Goal: Use online tool/utility: Utilize a website feature to perform a specific function

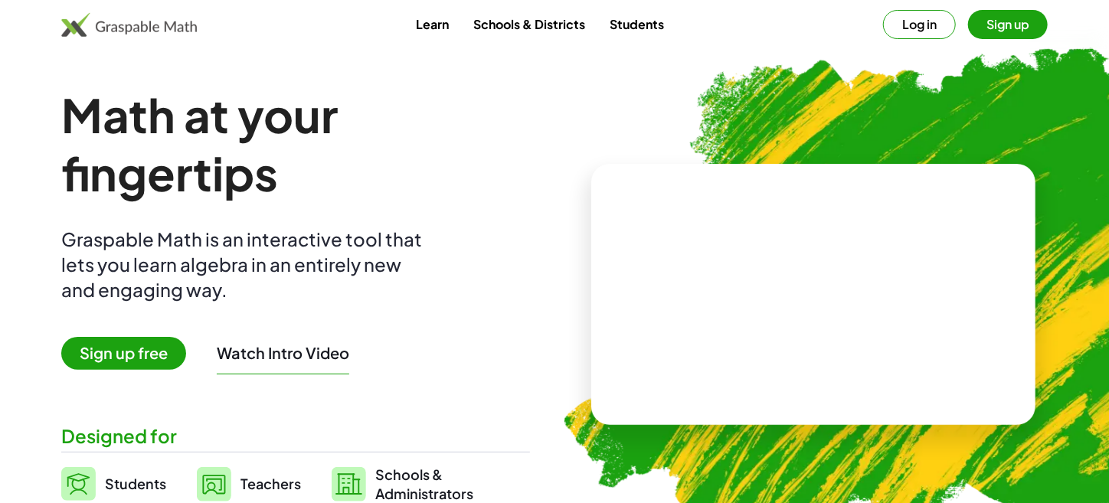
click at [809, 351] on video at bounding box center [813, 294] width 230 height 115
click at [829, 284] on div at bounding box center [816, 278] width 135 height 57
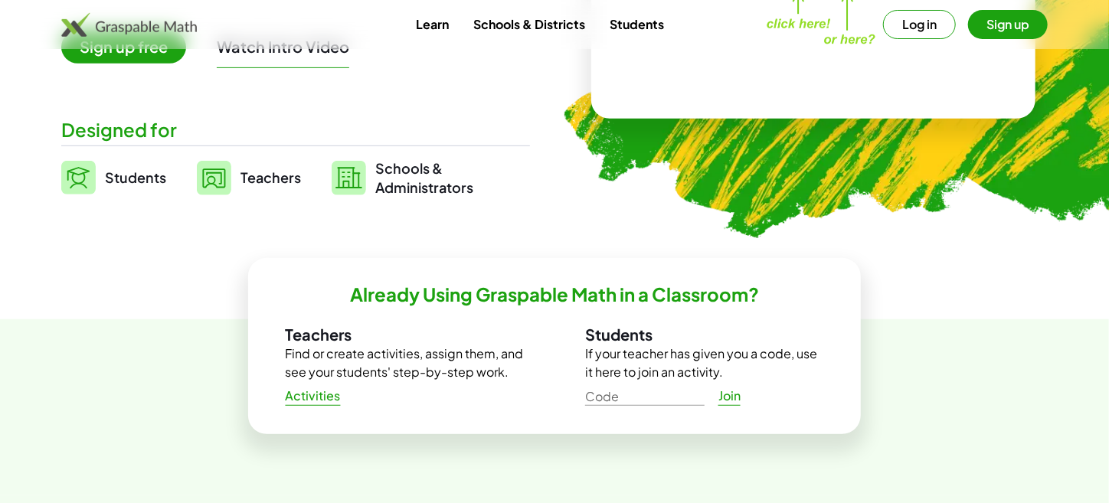
click at [137, 177] on span "Students" at bounding box center [135, 177] width 61 height 18
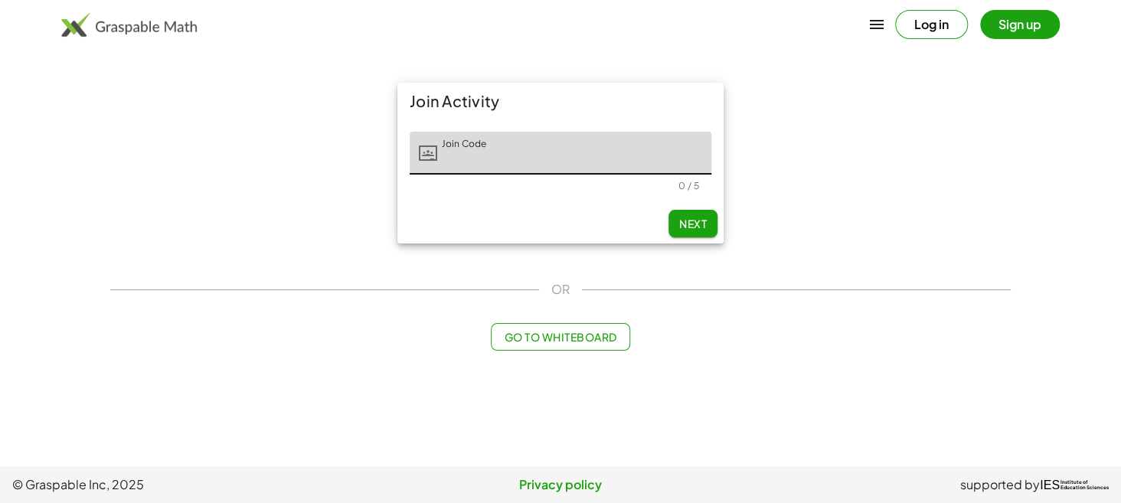
click at [548, 343] on span "Go to Whiteboard" at bounding box center [560, 337] width 113 height 14
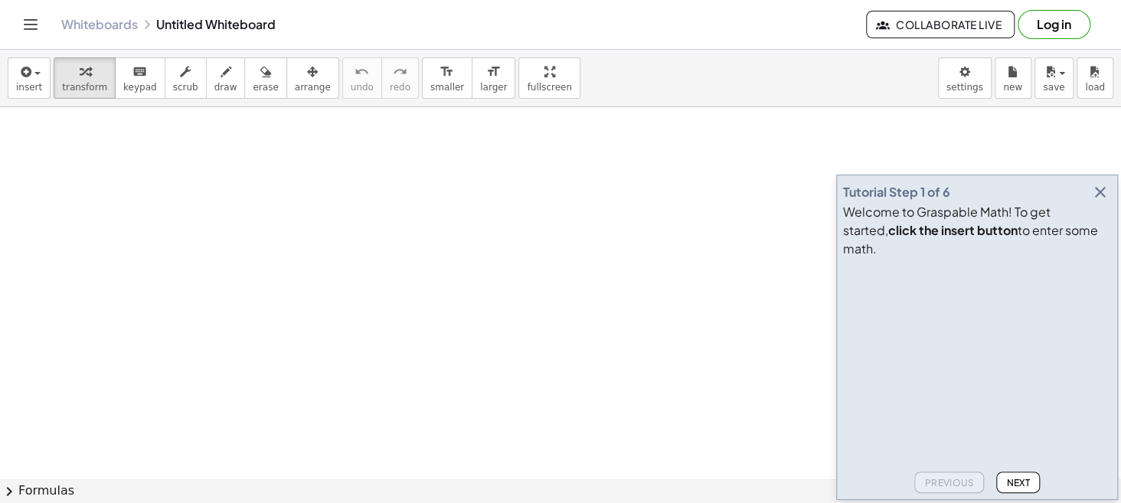
click at [1100, 201] on icon "button" at bounding box center [1100, 192] width 18 height 18
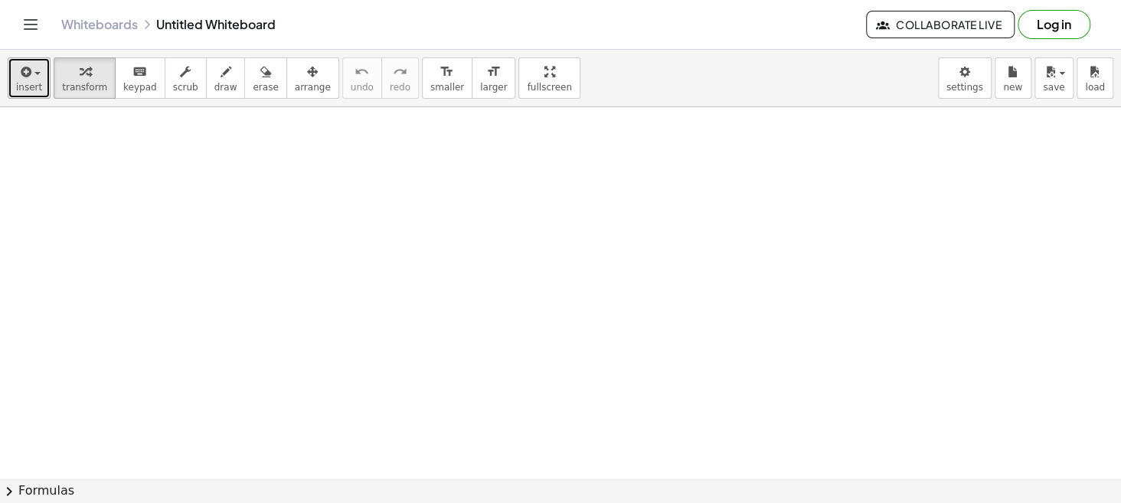
click at [29, 83] on span "insert" at bounding box center [29, 87] width 26 height 11
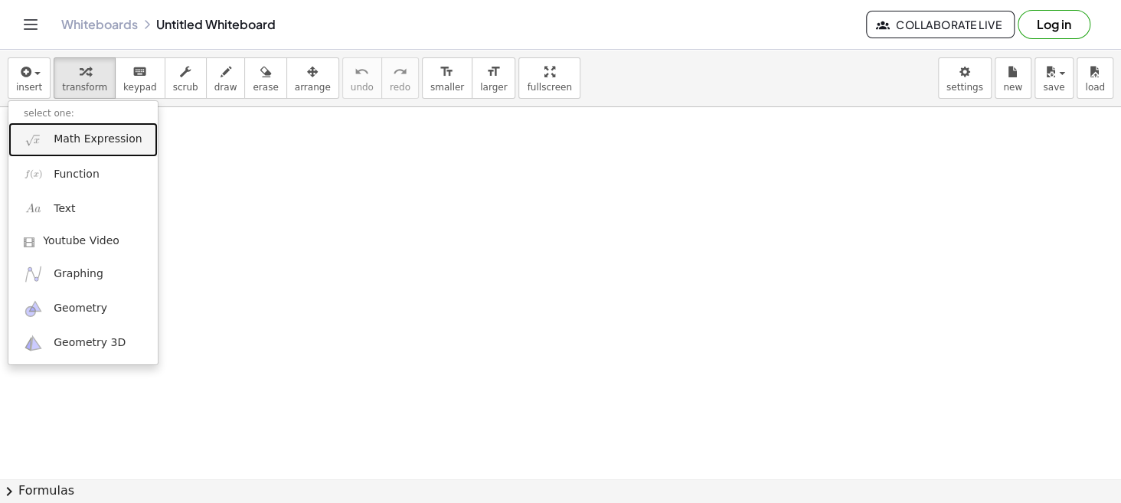
click at [93, 148] on link "Math Expression" at bounding box center [82, 140] width 149 height 34
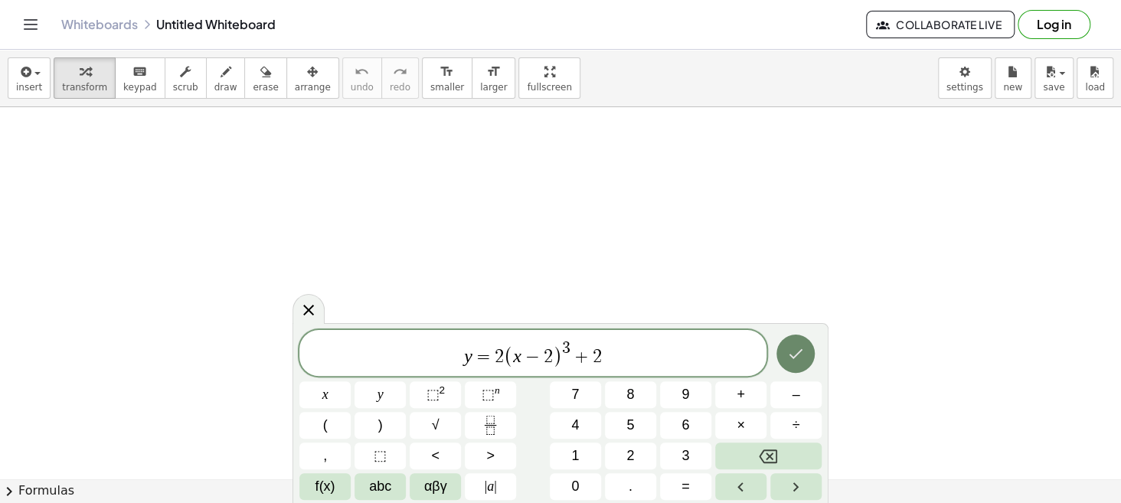
click at [804, 355] on icon "Done" at bounding box center [795, 354] width 18 height 18
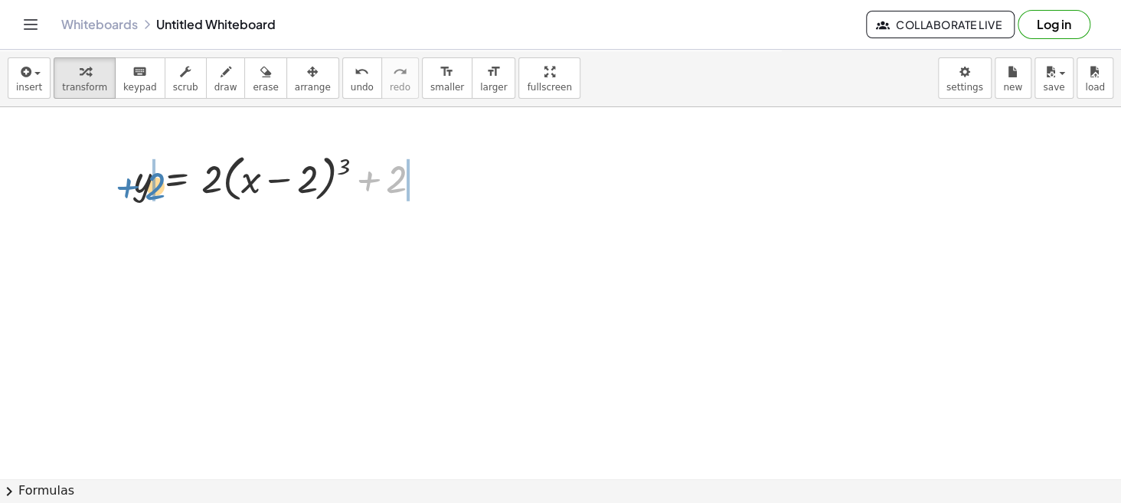
drag, startPoint x: 391, startPoint y: 181, endPoint x: 149, endPoint y: 188, distance: 241.3
click at [149, 188] on div at bounding box center [283, 178] width 315 height 58
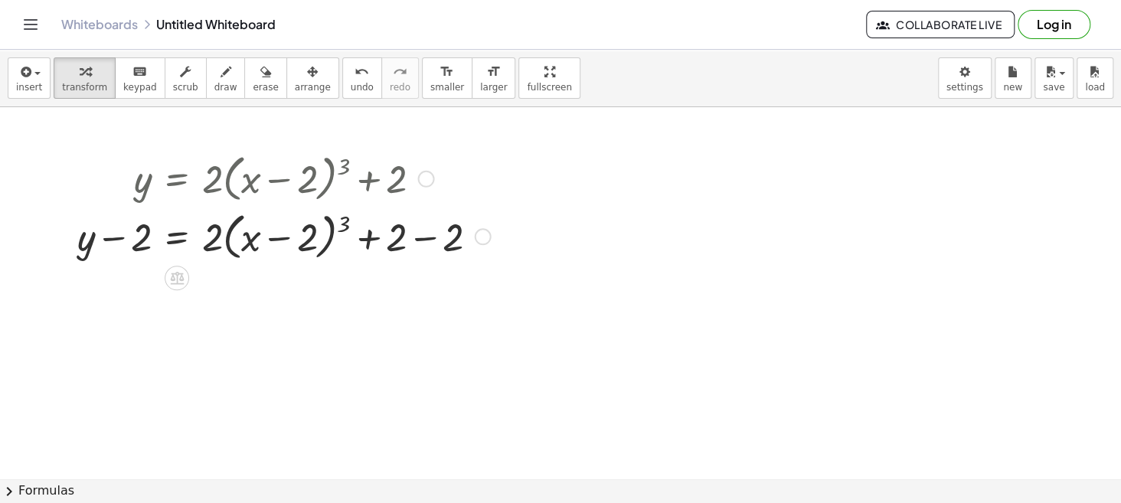
click at [424, 236] on div at bounding box center [284, 235] width 429 height 58
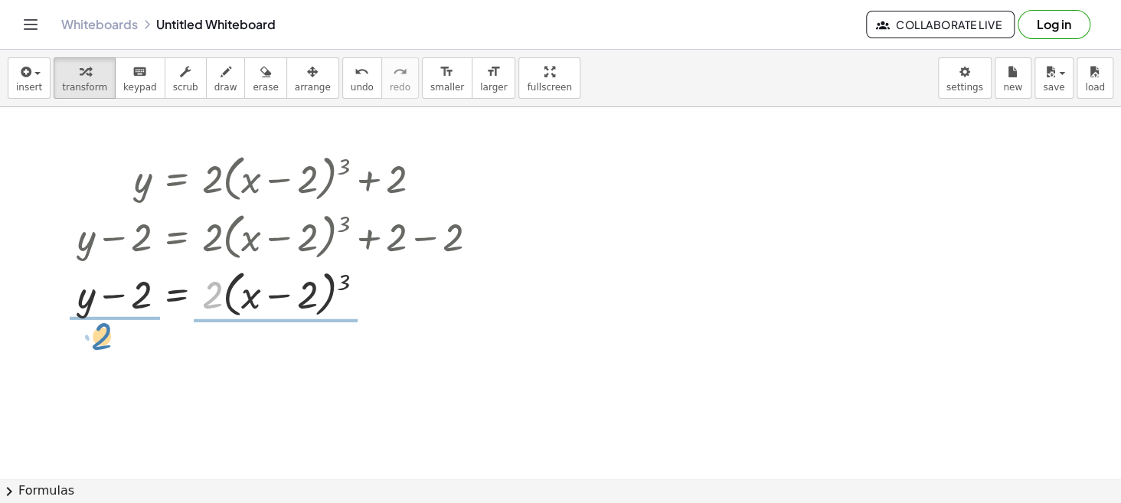
drag, startPoint x: 205, startPoint y: 294, endPoint x: 95, endPoint y: 335, distance: 117.8
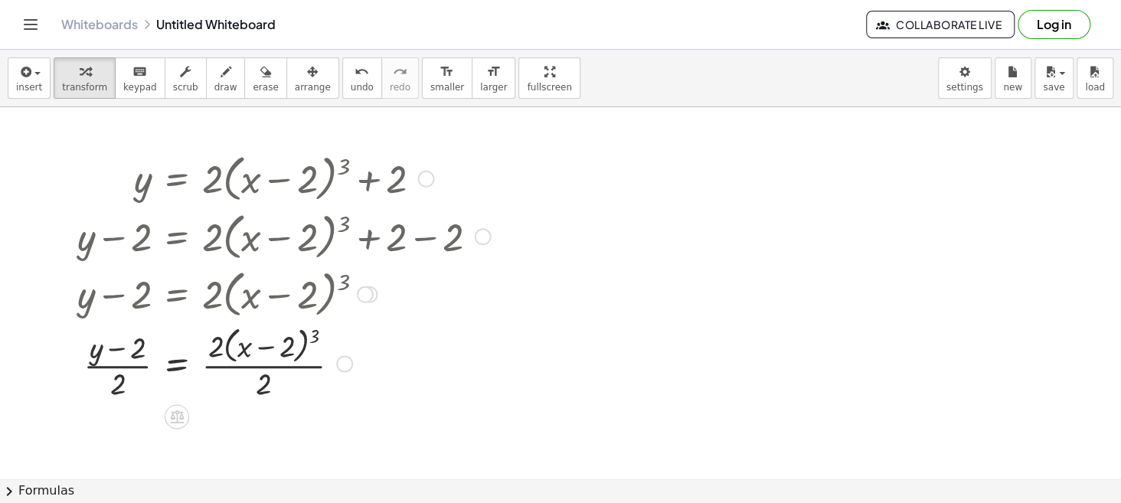
click at [294, 368] on div at bounding box center [284, 362] width 429 height 81
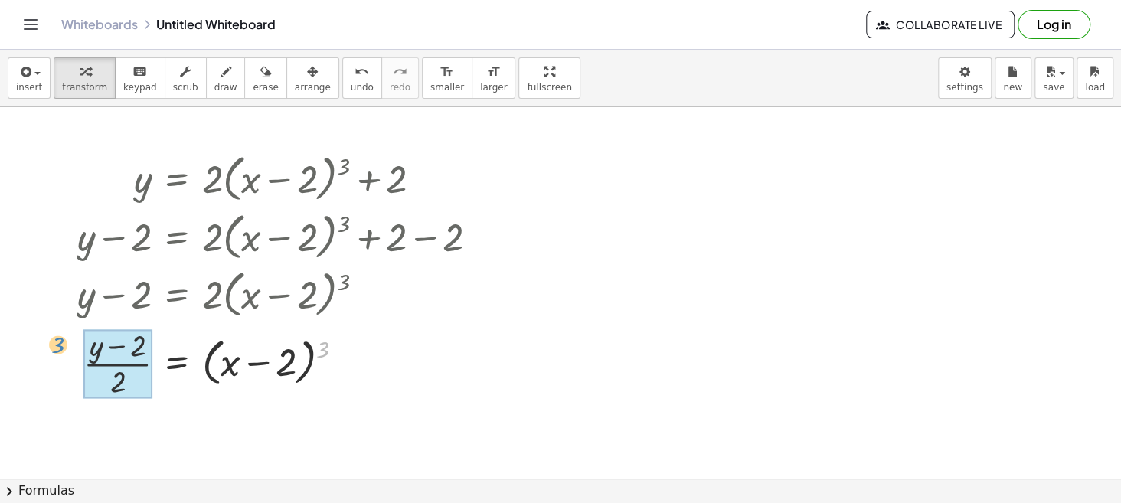
drag, startPoint x: 322, startPoint y: 346, endPoint x: 58, endPoint y: 347, distance: 264.2
click at [58, 347] on div "y = + · 2 · ( + x − 2 ) 3 + 2 + y − 2 = + · 2 · ( + x − 2 ) 3 + 2 − 2 + y − 2 =…" at bounding box center [278, 275] width 448 height 260
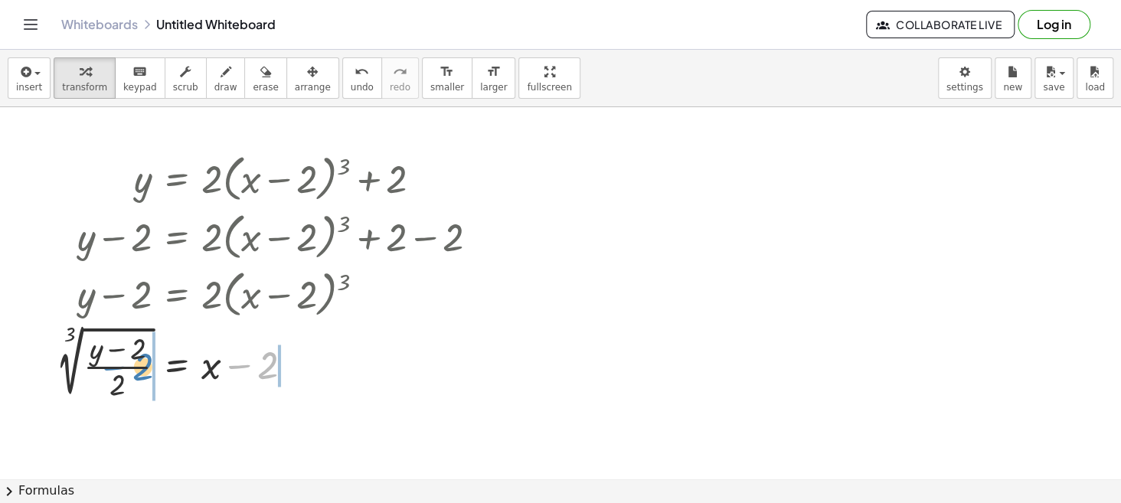
drag, startPoint x: 265, startPoint y: 365, endPoint x: 142, endPoint y: 367, distance: 123.3
click at [142, 367] on div at bounding box center [272, 363] width 449 height 82
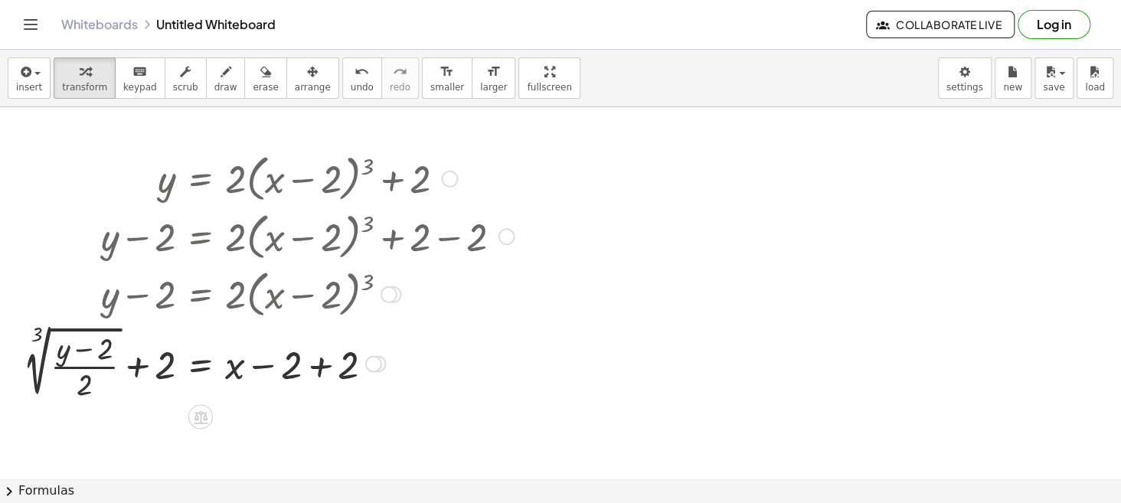
click at [315, 366] on div at bounding box center [268, 363] width 506 height 82
click at [21, 79] on icon "button" at bounding box center [25, 72] width 14 height 18
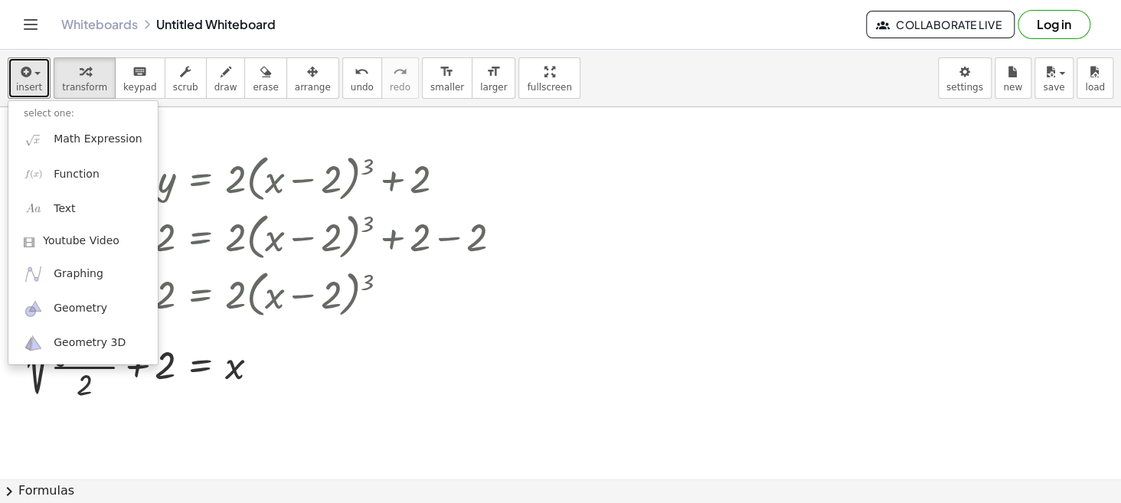
click at [684, 181] on div at bounding box center [560, 479] width 1121 height 744
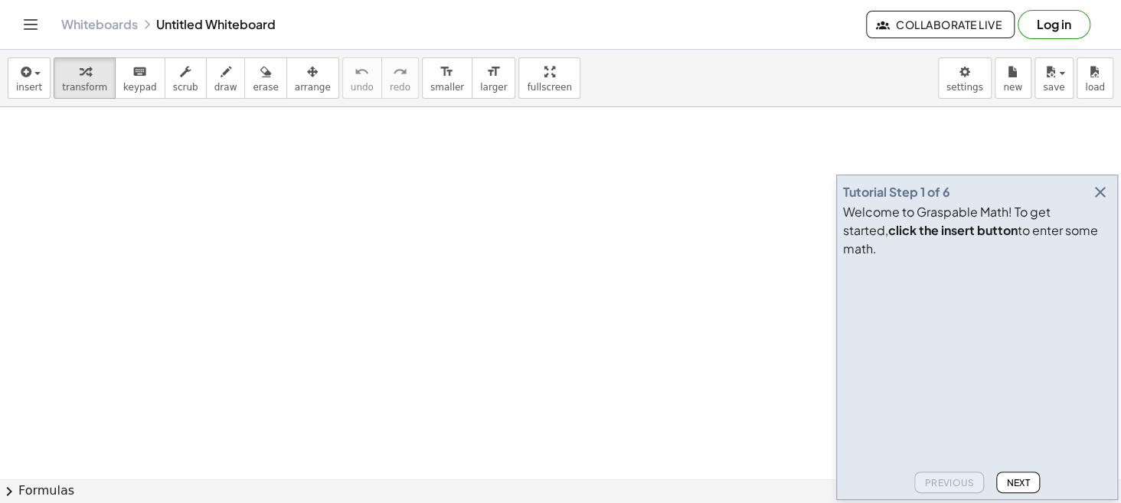
click at [1094, 201] on icon "button" at bounding box center [1100, 192] width 18 height 18
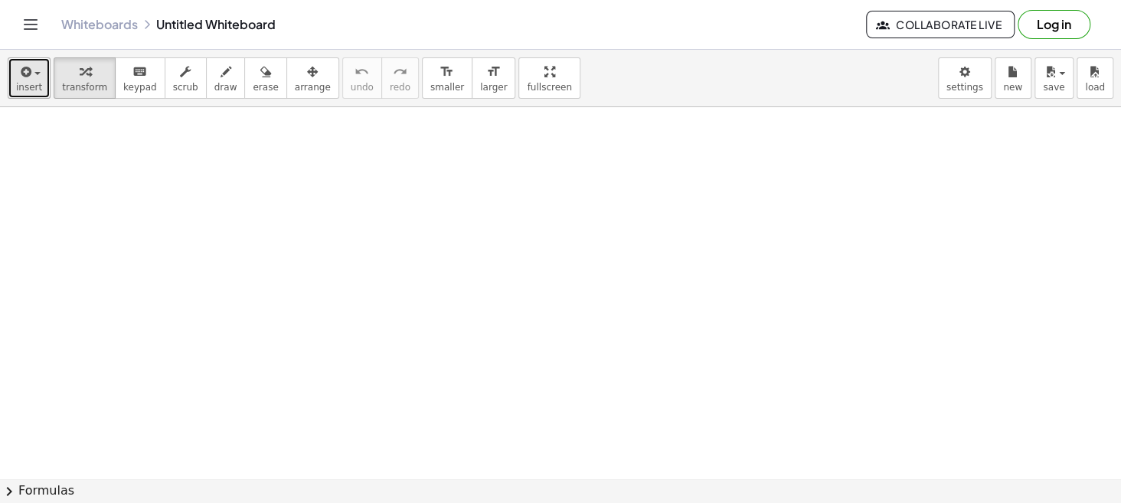
click at [28, 83] on span "insert" at bounding box center [29, 87] width 26 height 11
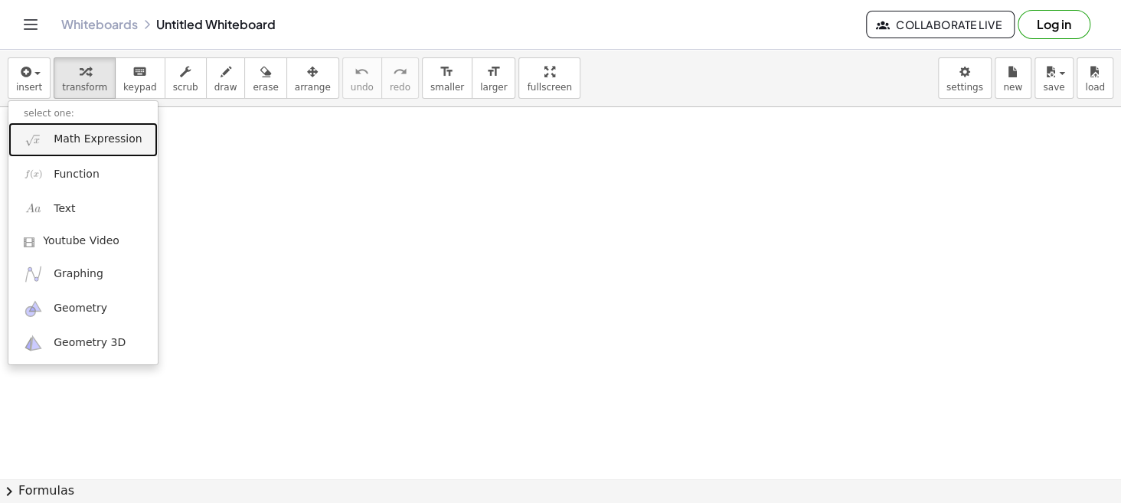
click at [77, 140] on span "Math Expression" at bounding box center [98, 139] width 88 height 15
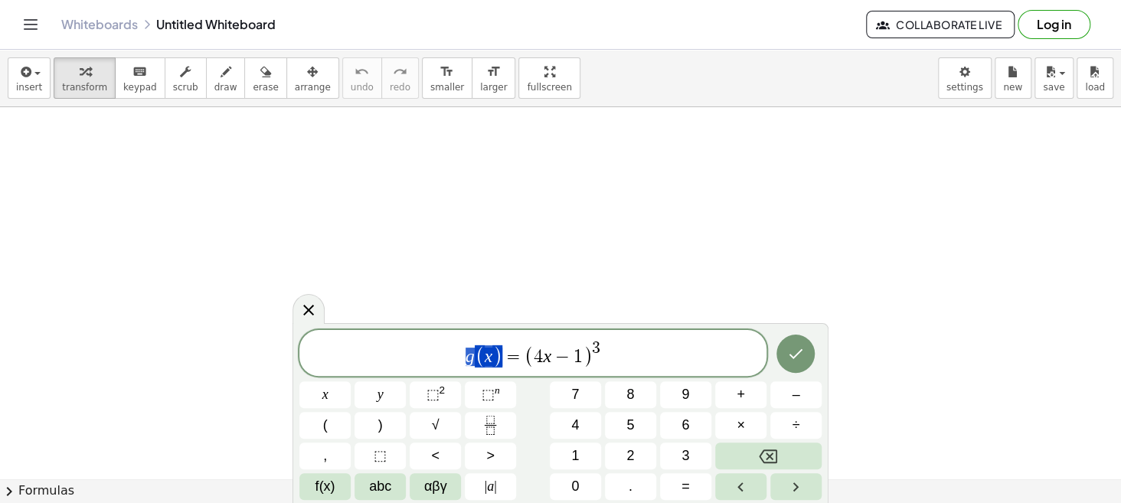
drag, startPoint x: 499, startPoint y: 358, endPoint x: 448, endPoint y: 357, distance: 51.3
click at [537, 359] on span "−" at bounding box center [548, 357] width 22 height 18
click at [811, 361] on button "Done" at bounding box center [795, 354] width 38 height 38
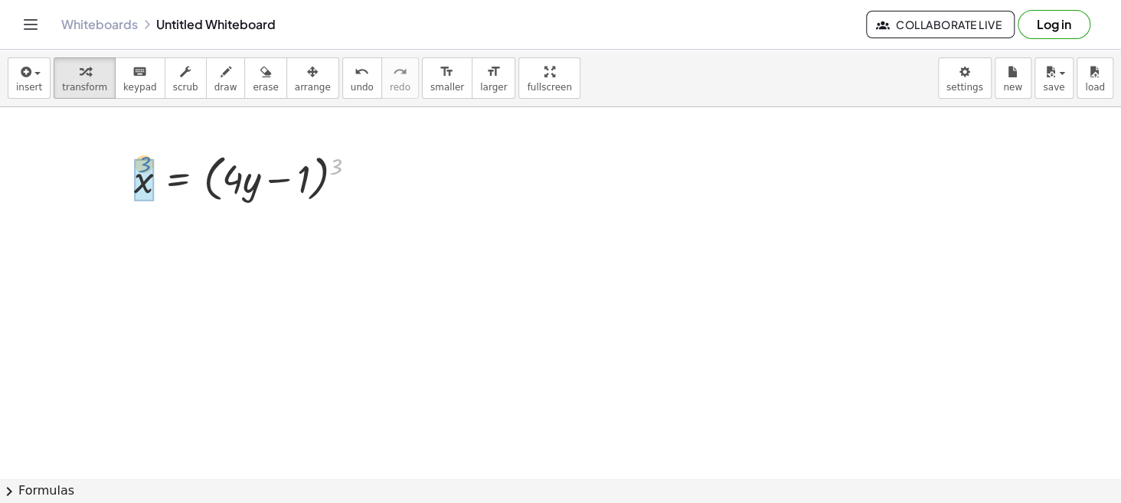
drag, startPoint x: 333, startPoint y: 164, endPoint x: 145, endPoint y: 162, distance: 187.6
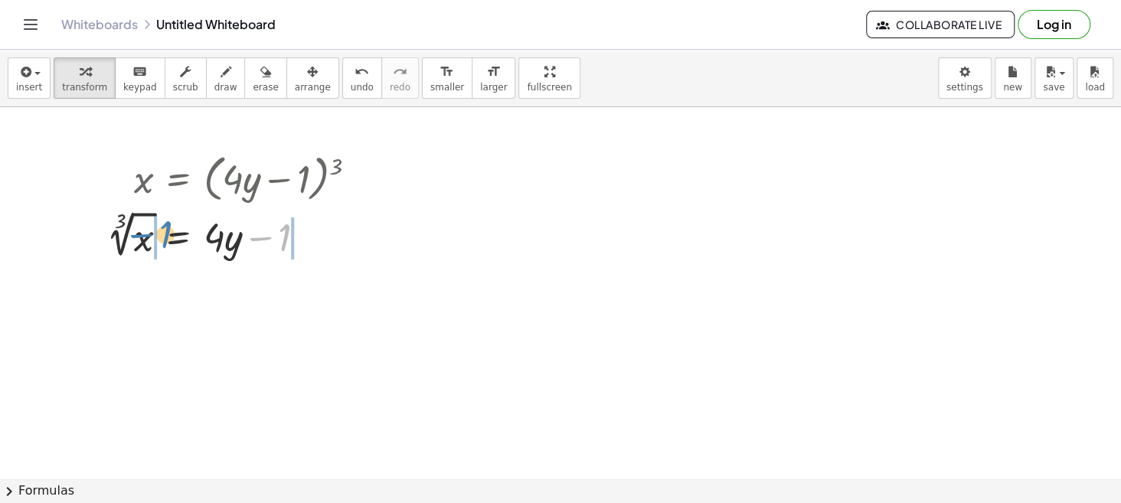
drag, startPoint x: 283, startPoint y: 233, endPoint x: 164, endPoint y: 230, distance: 118.7
click at [164, 230] on div at bounding box center [238, 234] width 278 height 56
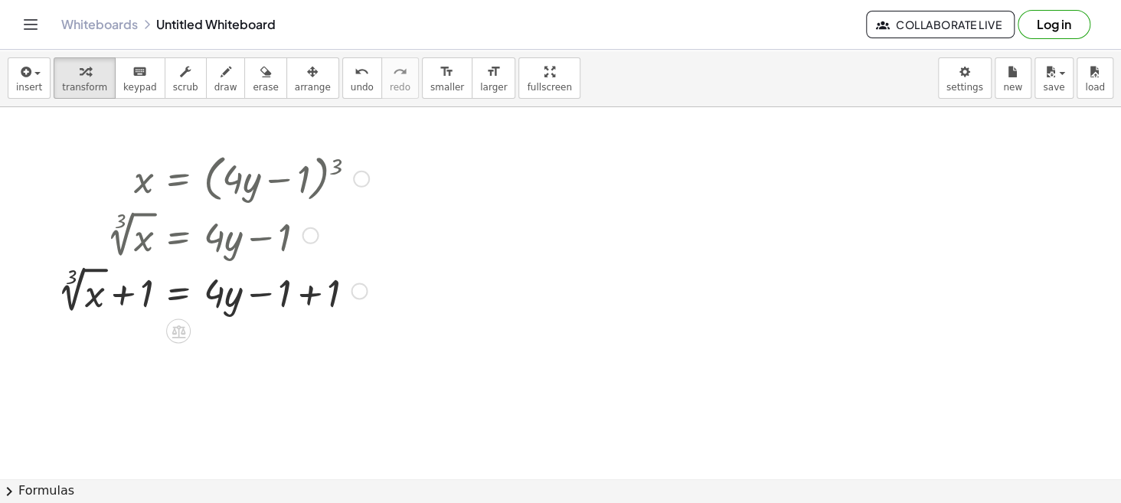
click at [306, 294] on div at bounding box center [213, 290] width 327 height 56
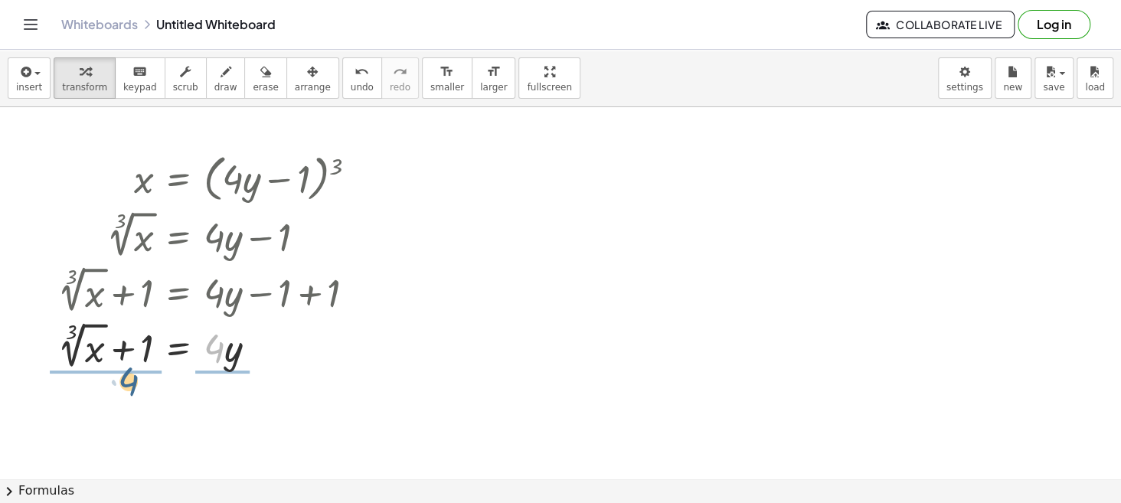
drag, startPoint x: 211, startPoint y: 348, endPoint x: 125, endPoint y: 381, distance: 92.6
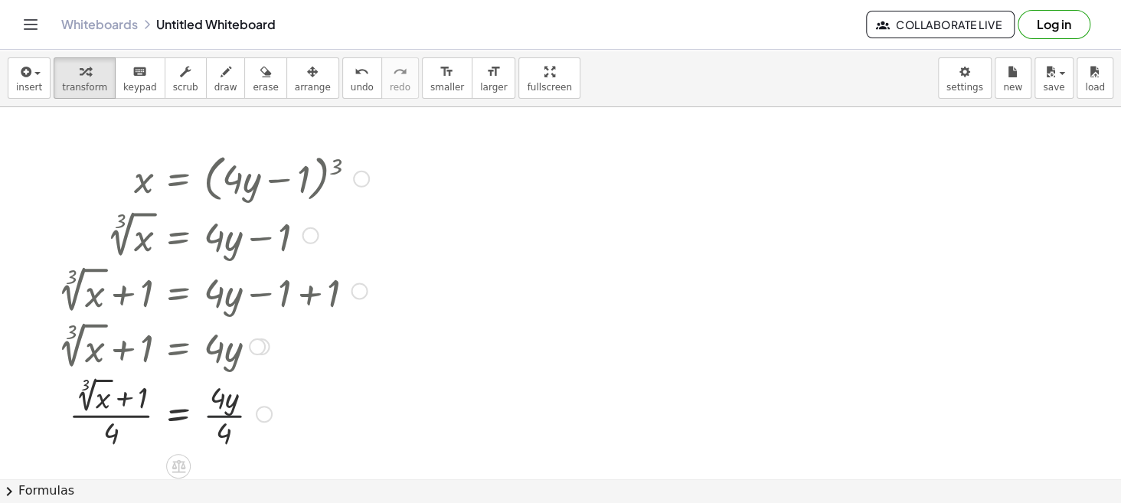
click at [233, 410] on div at bounding box center [213, 413] width 327 height 80
click at [21, 83] on span "insert" at bounding box center [29, 87] width 26 height 11
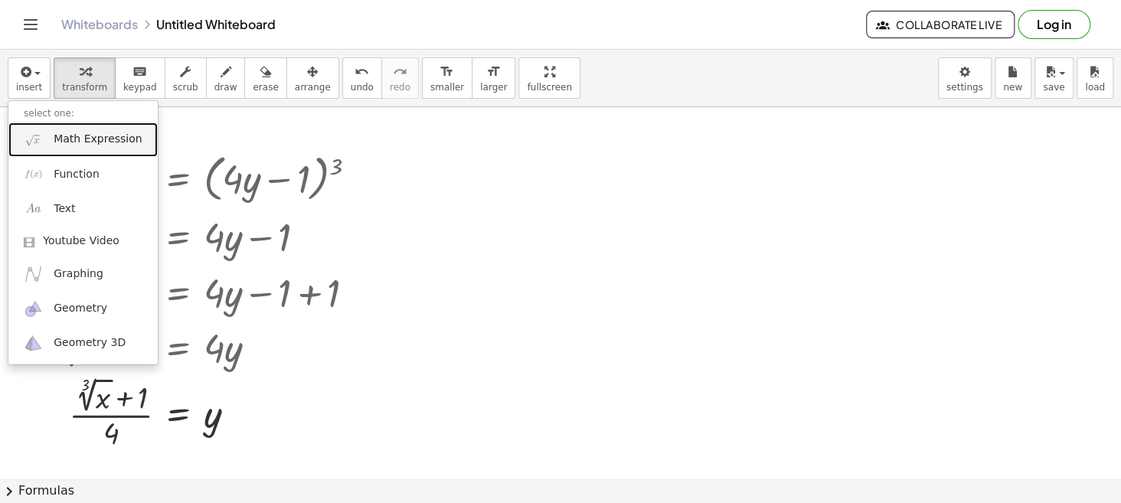
click at [112, 134] on span "Math Expression" at bounding box center [98, 139] width 88 height 15
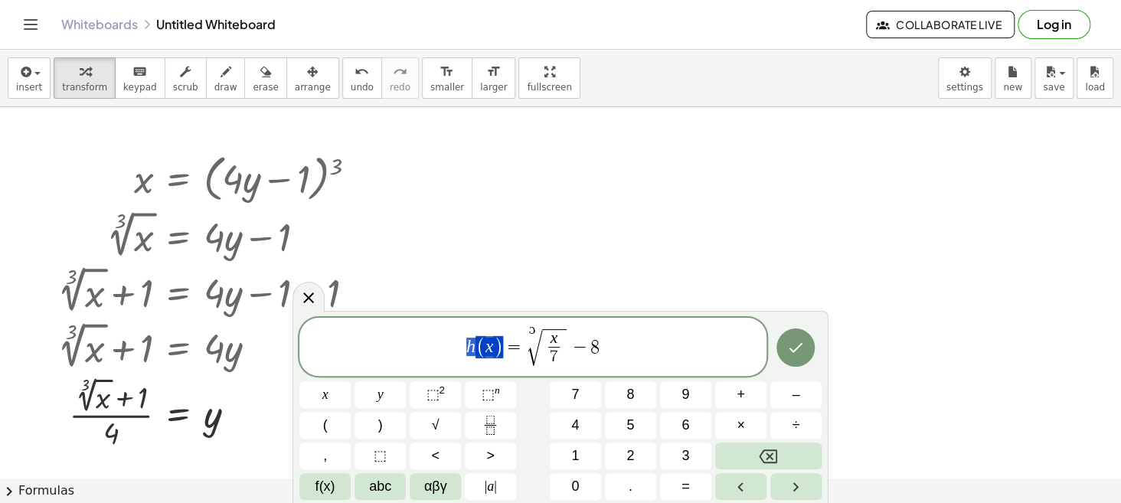
drag, startPoint x: 498, startPoint y: 348, endPoint x: 453, endPoint y: 345, distance: 46.0
click at [544, 340] on span "x" at bounding box center [539, 339] width 11 height 17
click at [794, 347] on icon "Done" at bounding box center [795, 347] width 18 height 18
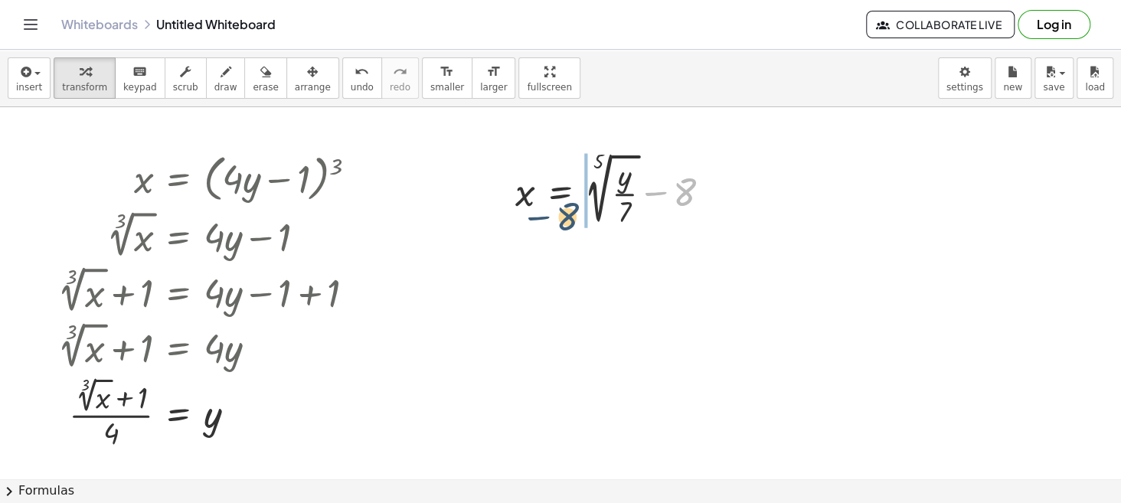
drag, startPoint x: 685, startPoint y: 193, endPoint x: 557, endPoint y: 212, distance: 129.3
click at [557, 212] on div at bounding box center [619, 190] width 223 height 82
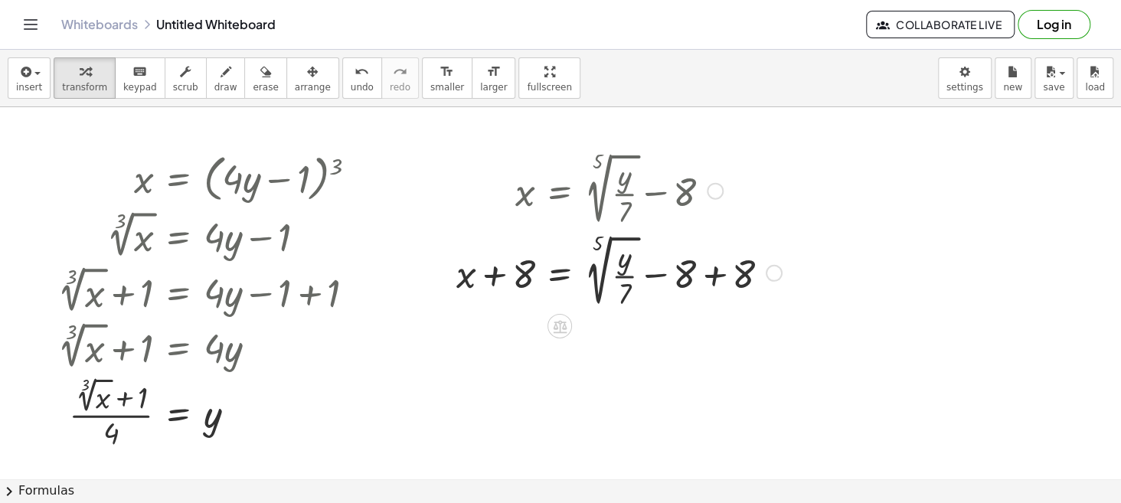
click at [711, 277] on div at bounding box center [619, 271] width 341 height 82
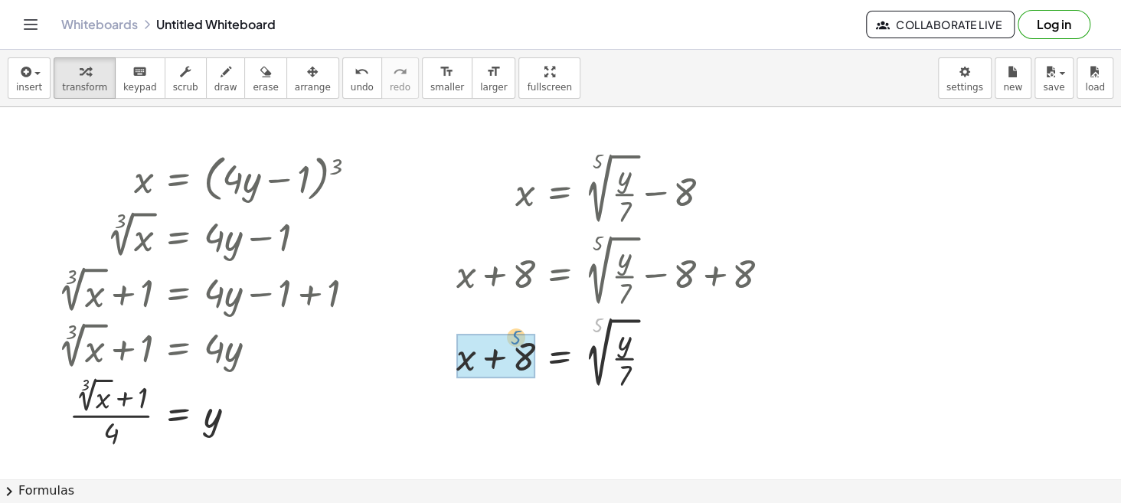
drag, startPoint x: 597, startPoint y: 321, endPoint x: 514, endPoint y: 333, distance: 83.6
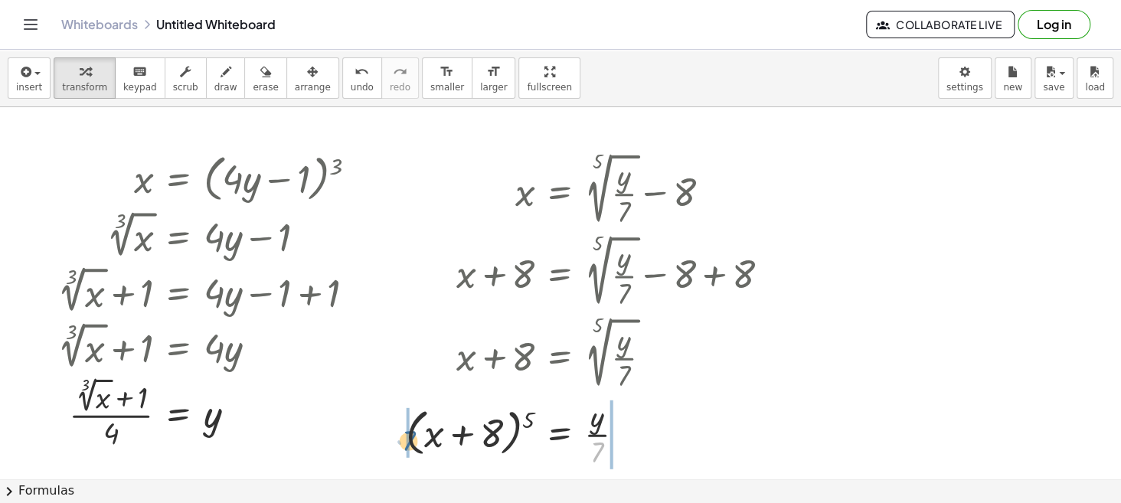
drag, startPoint x: 594, startPoint y: 453, endPoint x: 404, endPoint y: 440, distance: 191.1
click at [404, 440] on div "x = + 5 √ ( · y · 7 ) − 8 + x + 8 = + 5 √ ( · y · 7 ) − 8 + 8 + x + 8 = + 5 √ (…" at bounding box center [588, 310] width 410 height 331
click at [616, 436] on div at bounding box center [585, 432] width 408 height 77
click at [605, 433] on div at bounding box center [585, 432] width 408 height 77
drag, startPoint x: 604, startPoint y: 449, endPoint x: 609, endPoint y: 433, distance: 16.7
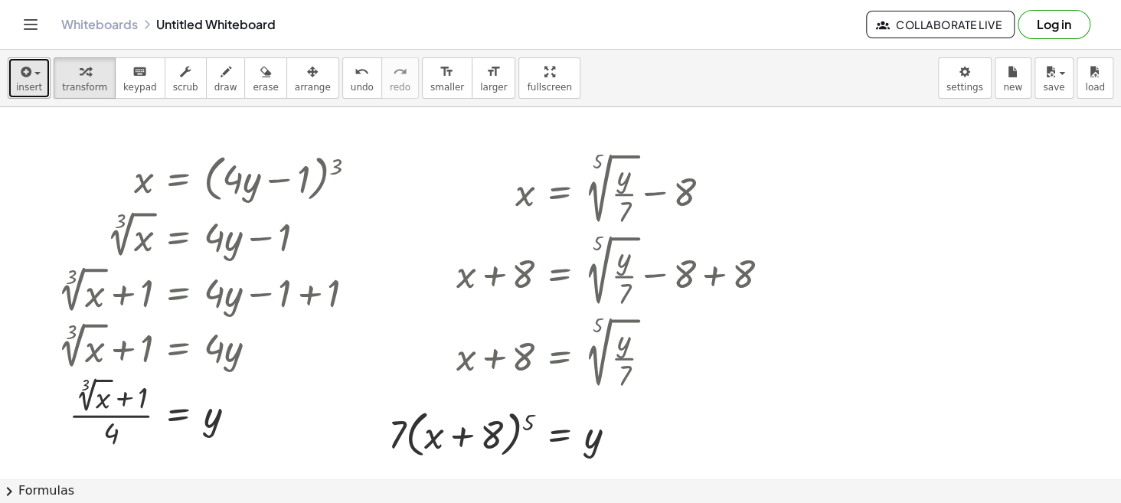
click at [27, 80] on icon "button" at bounding box center [25, 72] width 14 height 18
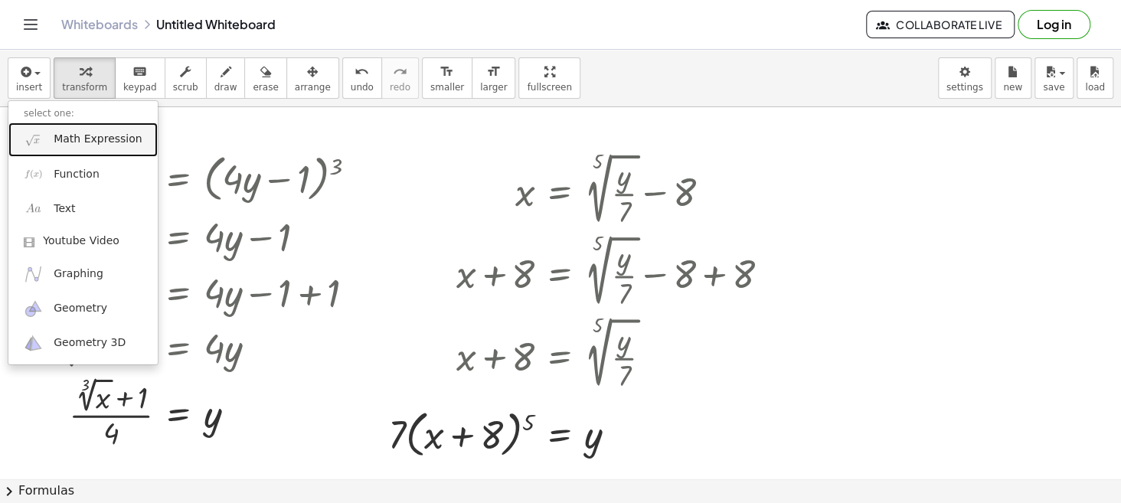
click at [72, 146] on span "Math Expression" at bounding box center [98, 139] width 88 height 15
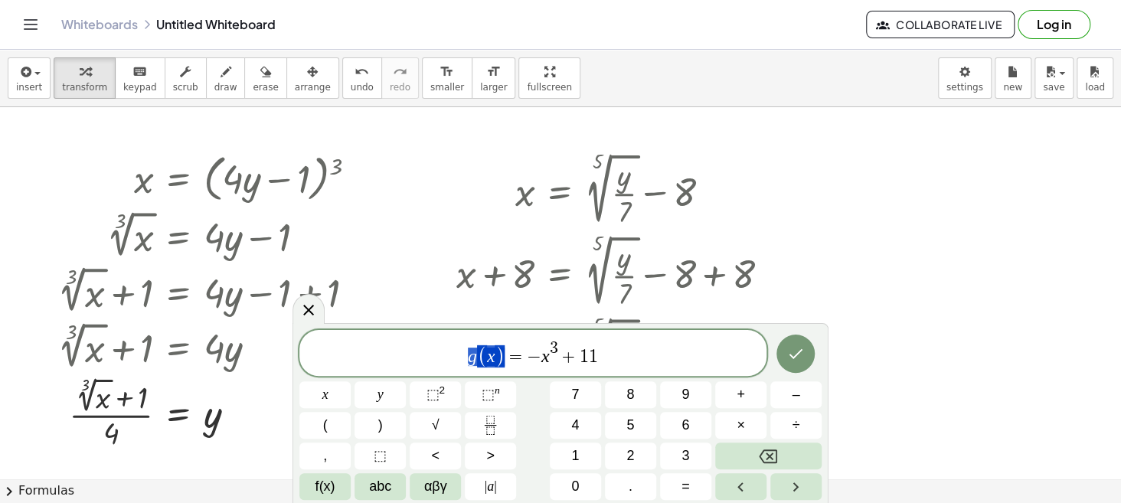
drag, startPoint x: 501, startPoint y: 354, endPoint x: 453, endPoint y: 354, distance: 47.5
drag, startPoint x: 509, startPoint y: 356, endPoint x: 498, endPoint y: 355, distance: 11.5
click at [498, 355] on span "g ( x ) = − x 3 + 1 1" at bounding box center [532, 354] width 467 height 30
drag, startPoint x: 535, startPoint y: 360, endPoint x: 523, endPoint y: 363, distance: 12.6
click at [523, 363] on span "x = − x 3 + 1 1" at bounding box center [532, 356] width 467 height 28
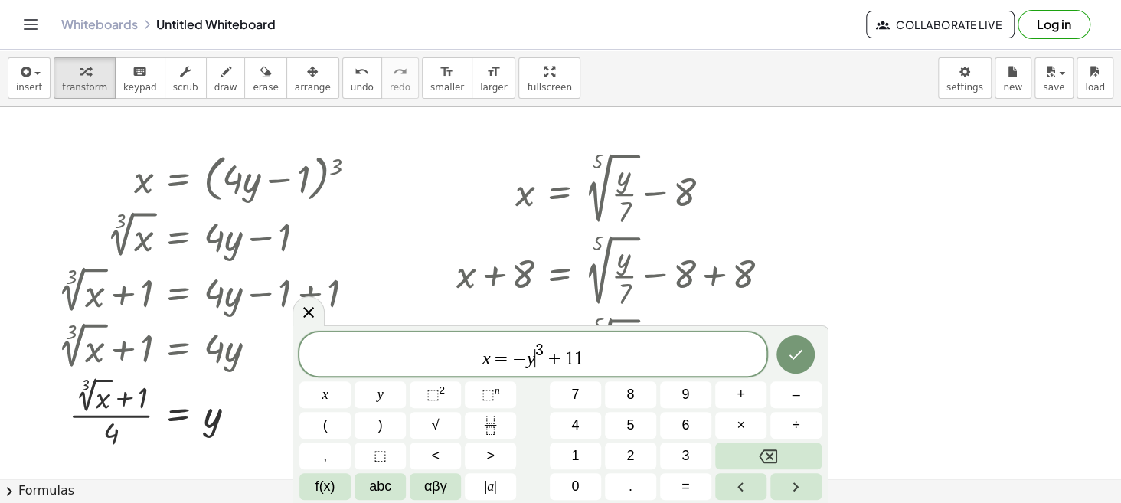
click at [821, 283] on div at bounding box center [560, 479] width 1121 height 745
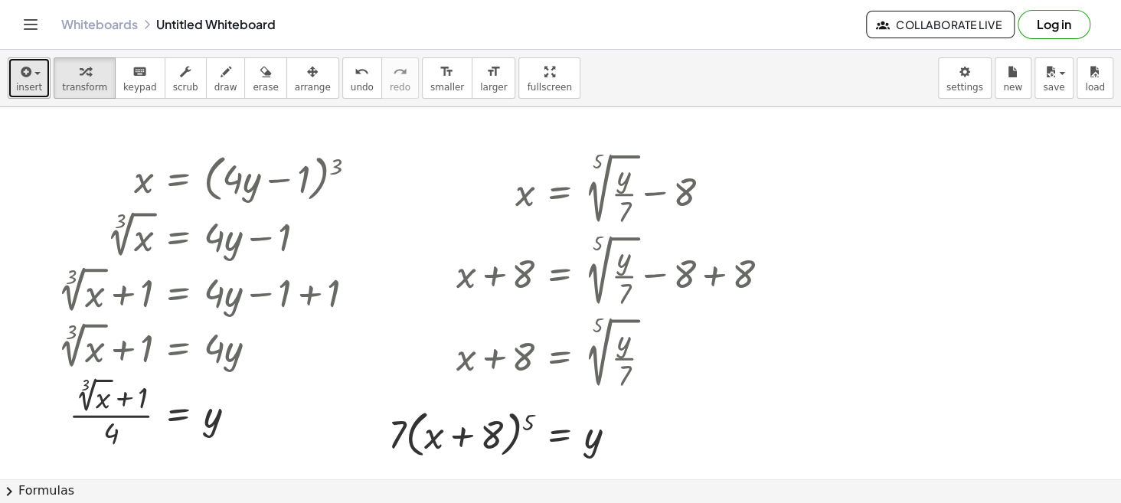
click at [22, 75] on icon "button" at bounding box center [25, 72] width 14 height 18
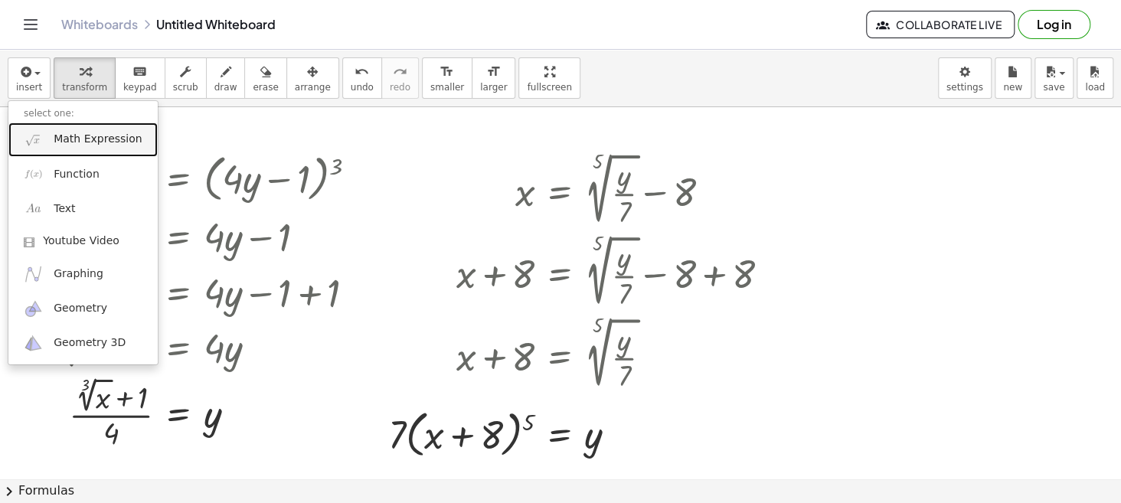
click at [90, 141] on span "Math Expression" at bounding box center [98, 139] width 88 height 15
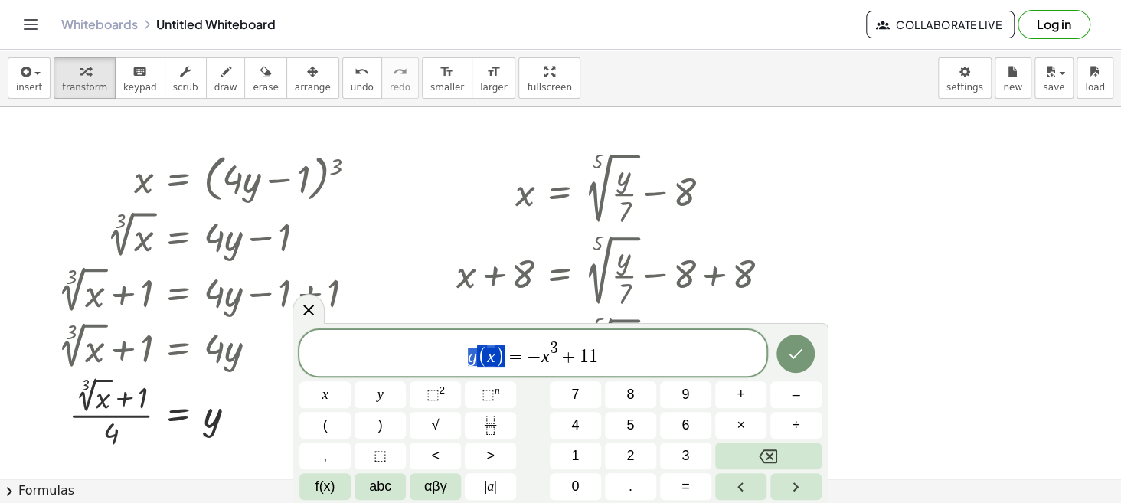
drag, startPoint x: 504, startPoint y: 358, endPoint x: 466, endPoint y: 358, distance: 38.3
click at [801, 355] on icon "Done" at bounding box center [795, 354] width 18 height 18
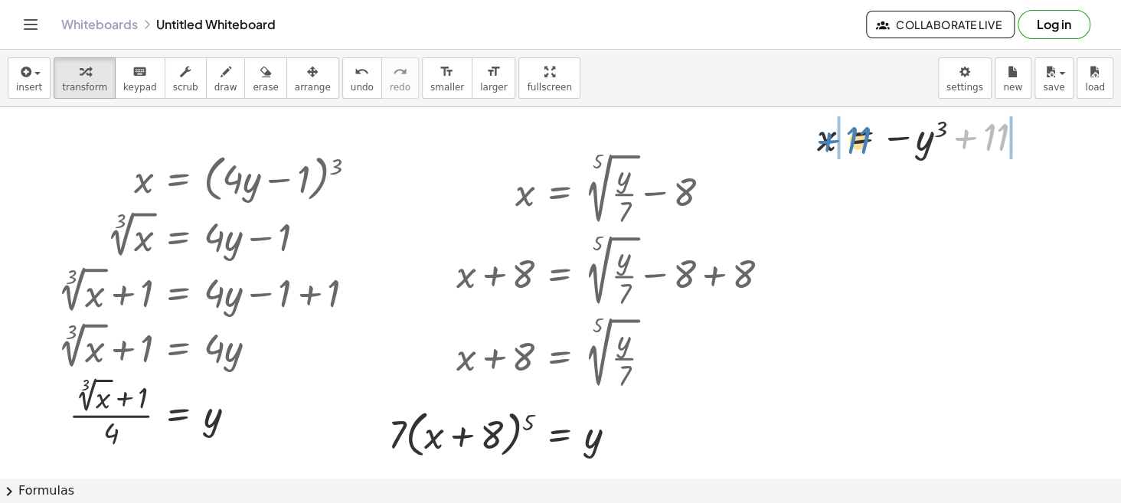
drag, startPoint x: 1004, startPoint y: 132, endPoint x: 867, endPoint y: 136, distance: 137.1
click at [867, 136] on div at bounding box center [926, 136] width 234 height 51
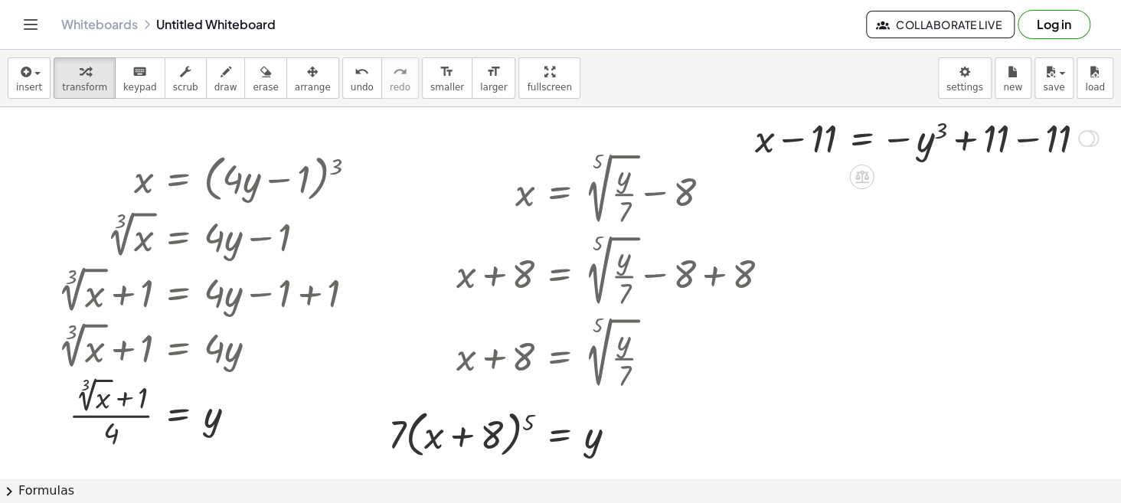
click at [1029, 140] on div at bounding box center [926, 137] width 358 height 52
drag, startPoint x: 896, startPoint y: 141, endPoint x: 768, endPoint y: 141, distance: 127.9
click at [768, 141] on div at bounding box center [858, 137] width 222 height 52
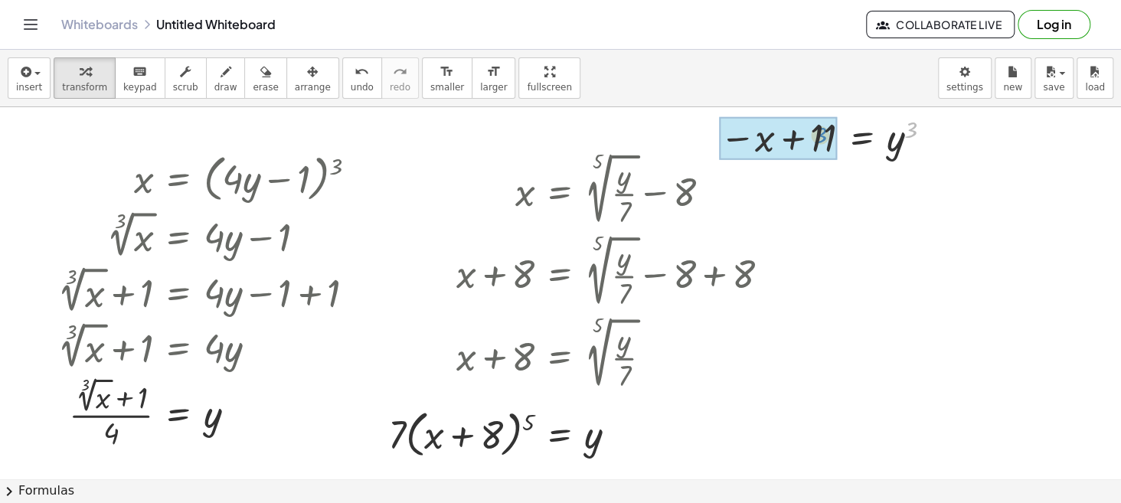
drag, startPoint x: 911, startPoint y: 128, endPoint x: 837, endPoint y: 130, distance: 74.3
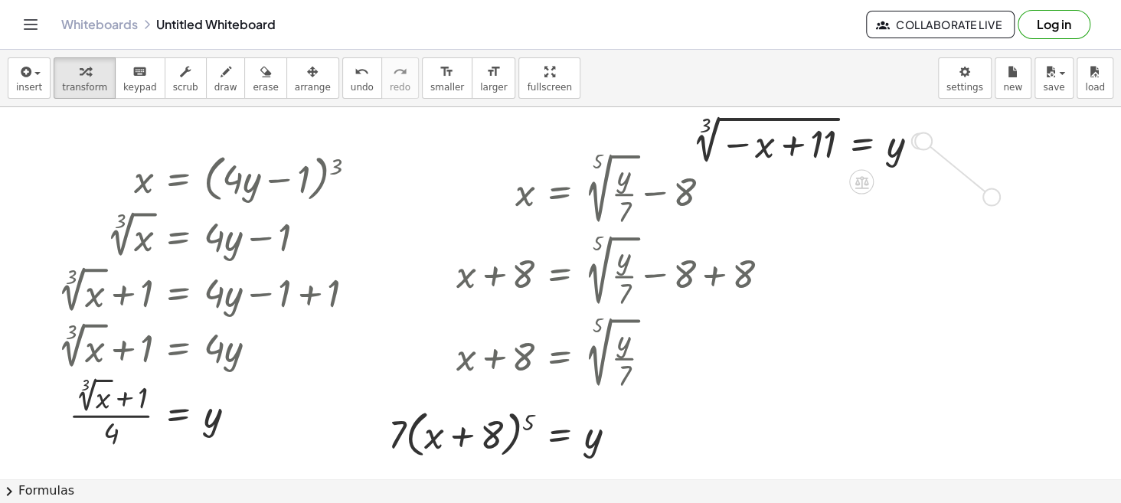
drag, startPoint x: 919, startPoint y: 136, endPoint x: 991, endPoint y: 194, distance: 92.6
click at [991, 194] on div "x = ( + · 4 · y − 1 ) 3 3 √ x = + · 4 · y − 1 + 3 √ x + 1 = + · 4 · y − 1 + 1 +…" at bounding box center [560, 479] width 1121 height 745
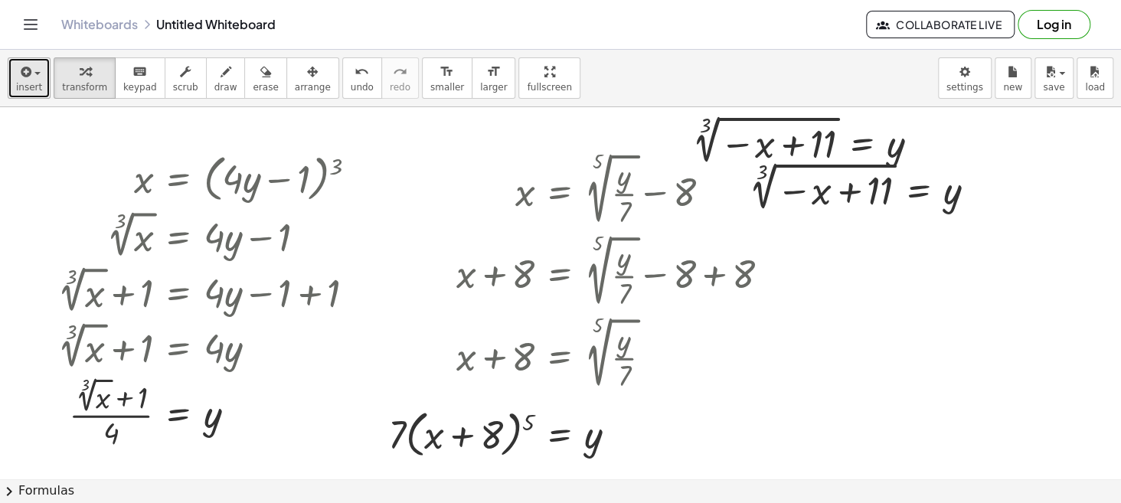
click at [18, 86] on span "insert" at bounding box center [29, 87] width 26 height 11
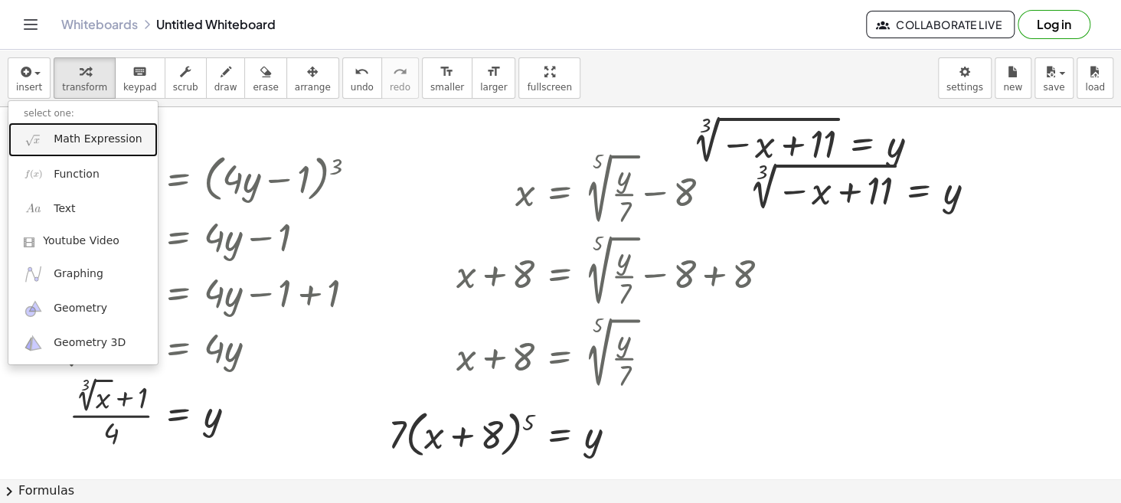
click at [77, 140] on span "Math Expression" at bounding box center [98, 139] width 88 height 15
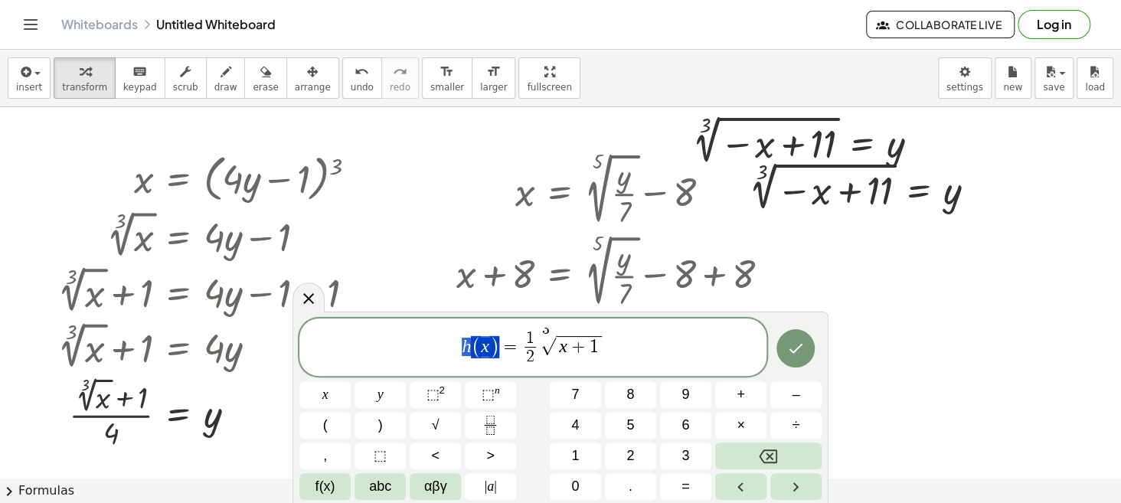
drag, startPoint x: 497, startPoint y: 352, endPoint x: 455, endPoint y: 353, distance: 42.1
drag, startPoint x: 551, startPoint y: 351, endPoint x: 541, endPoint y: 352, distance: 9.2
click at [805, 353] on icon "Done" at bounding box center [795, 348] width 18 height 18
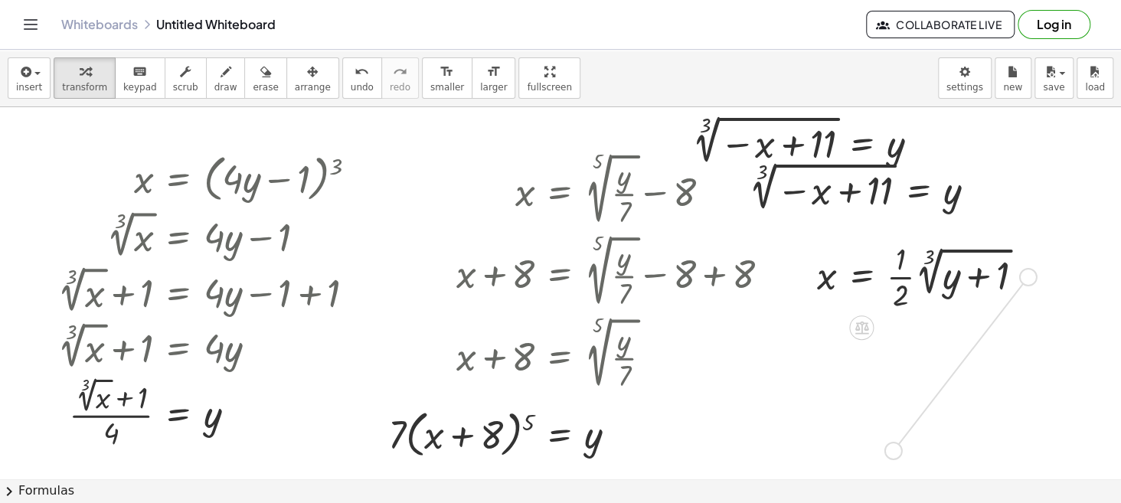
drag, startPoint x: 1031, startPoint y: 278, endPoint x: 891, endPoint y: 455, distance: 225.2
click at [891, 455] on div "x = ( + · 4 · y − 1 ) 3 3 √ x = + · 4 · y − 1 + 3 √ x + 1 = + · 4 · y − 1 + 1 +…" at bounding box center [560, 479] width 1121 height 745
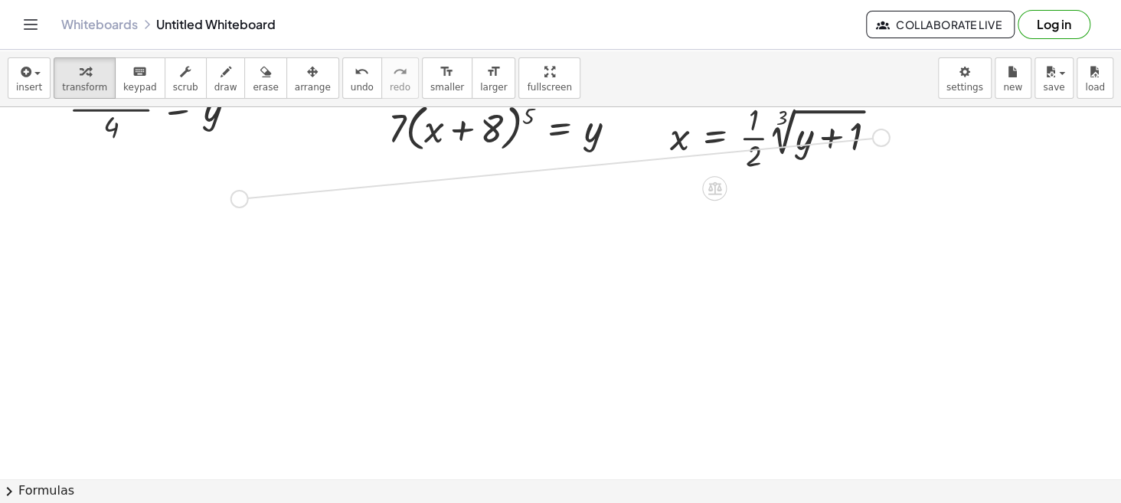
drag, startPoint x: 878, startPoint y: 138, endPoint x: 233, endPoint y: 205, distance: 648.3
click at [233, 205] on div "x = ( + · 4 · y − 1 ) 3 3 √ x = + · 4 · y − 1 + 3 √ x + 1 = + · 4 · y − 1 + 1 +…" at bounding box center [560, 173] width 1121 height 745
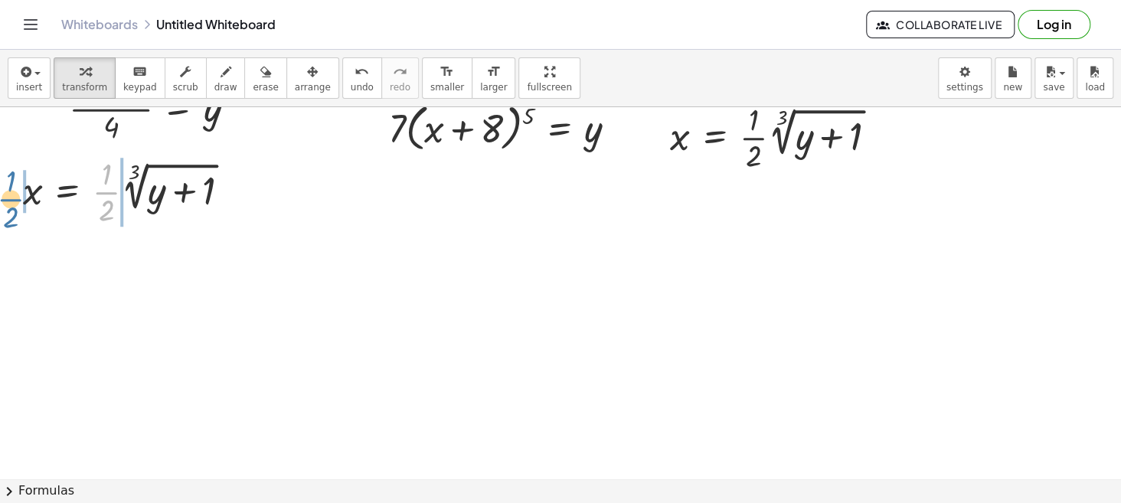
drag, startPoint x: 106, startPoint y: 189, endPoint x: 11, endPoint y: 196, distance: 95.2
click at [11, 196] on div "· · 1 · 2 x = · · 1 · 2 · 3 √ ( + y + 1 )" at bounding box center [126, 191] width 253 height 84
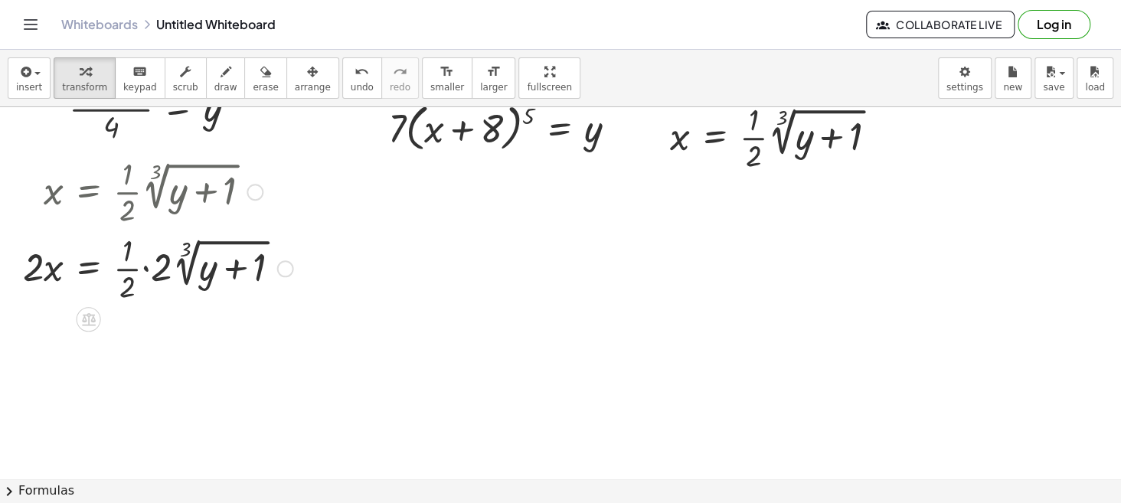
click at [142, 267] on div at bounding box center [158, 267] width 286 height 77
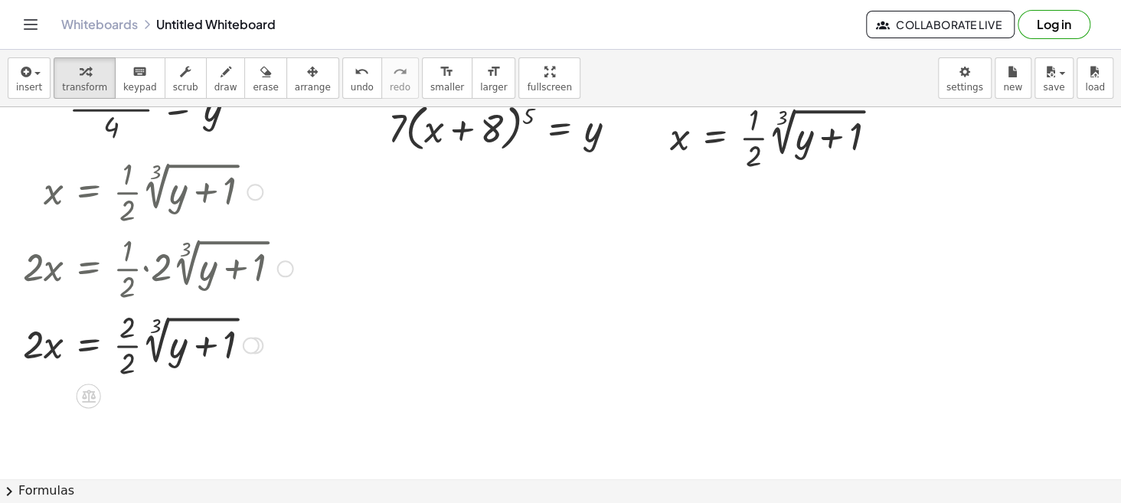
click at [126, 346] on div at bounding box center [158, 344] width 286 height 77
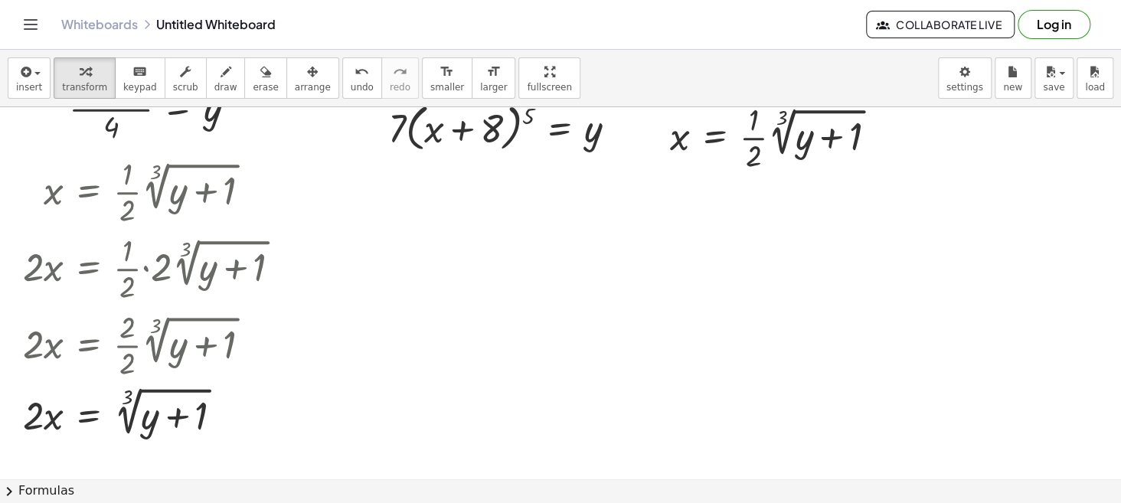
scroll to position [384, 0]
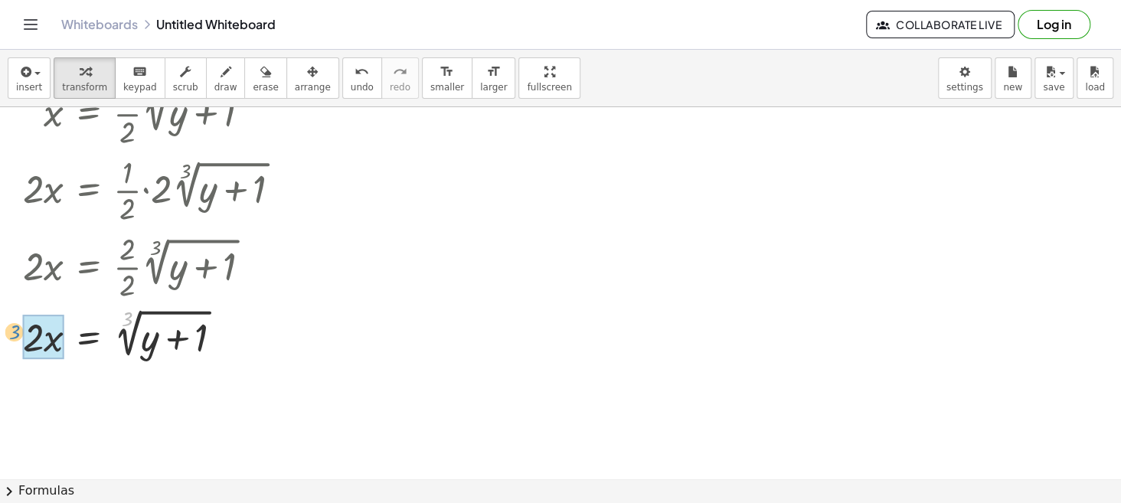
drag, startPoint x: 127, startPoint y: 311, endPoint x: 14, endPoint y: 324, distance: 114.1
click at [14, 324] on div "x = · · 1 · 2 · 3 √ ( + y + 1 ) · 2 · x = · · 1 · 2 · 2 · 3 √ ( + y + 1 ) · 2 ·…" at bounding box center [152, 217] width 305 height 295
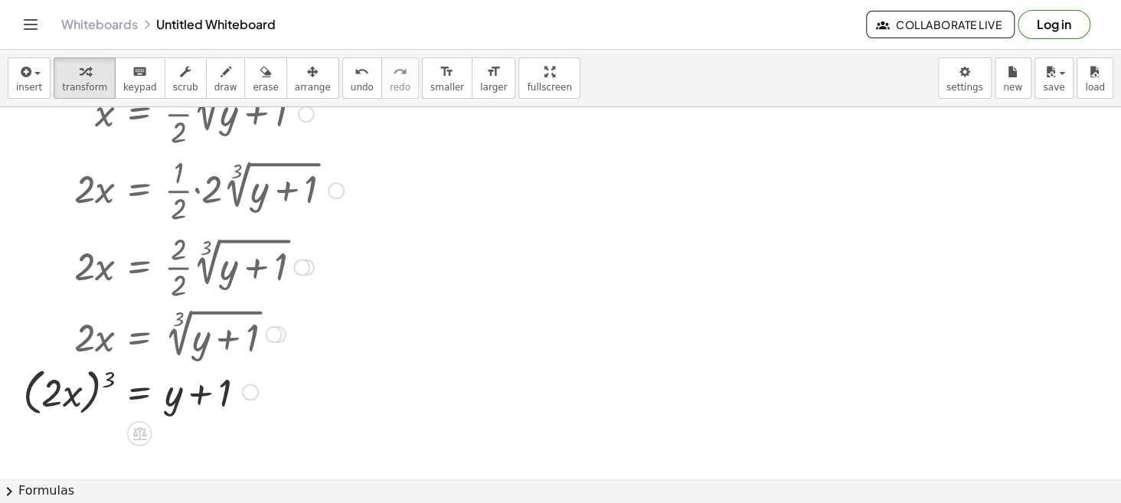
click at [95, 391] on div at bounding box center [183, 390] width 336 height 58
drag, startPoint x: 106, startPoint y: 377, endPoint x: 83, endPoint y: 382, distance: 24.3
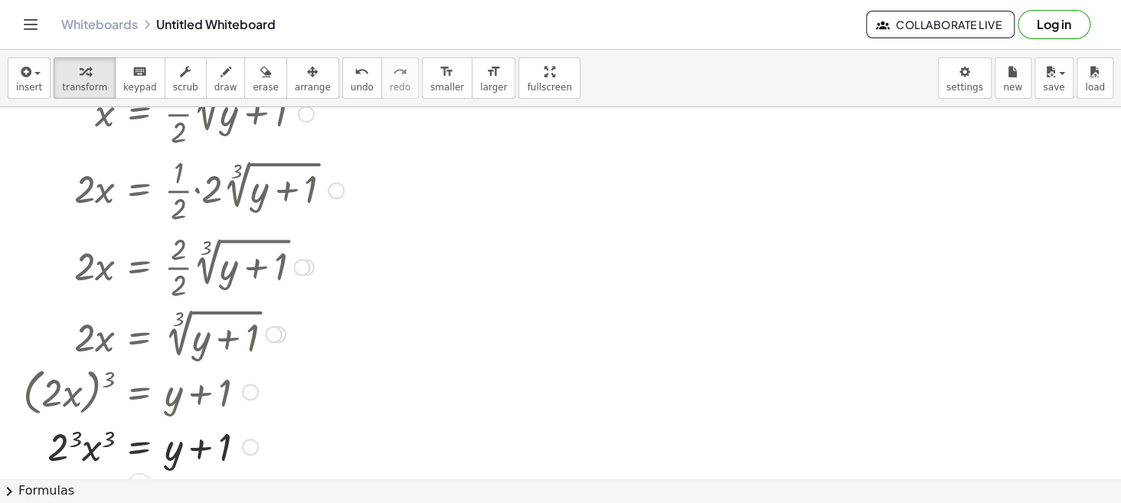
click at [61, 446] on div at bounding box center [183, 446] width 336 height 52
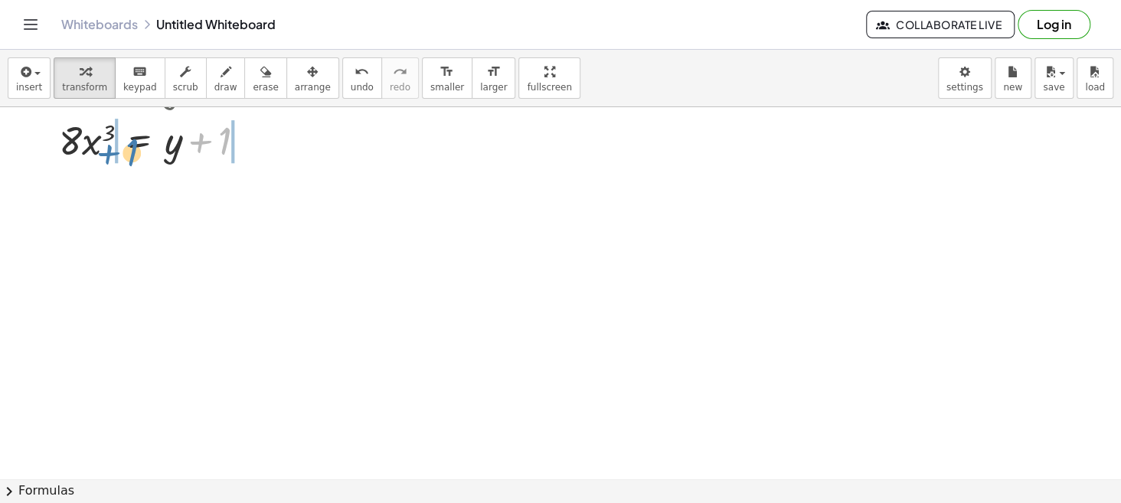
drag, startPoint x: 221, startPoint y: 149, endPoint x: 127, endPoint y: 160, distance: 94.0
click at [127, 160] on div at bounding box center [183, 139] width 336 height 52
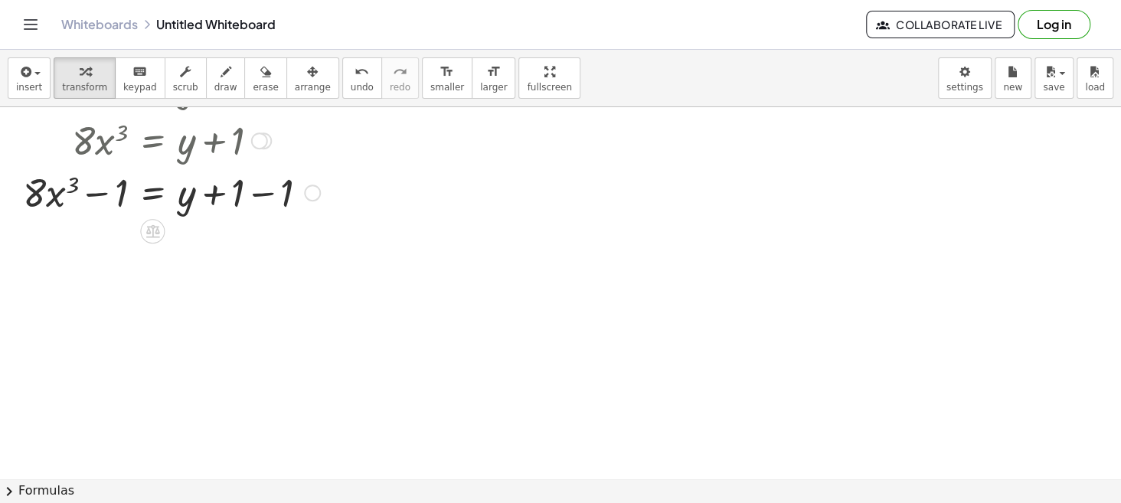
click at [217, 190] on div at bounding box center [189, 191] width 349 height 52
click at [253, 193] on div at bounding box center [189, 191] width 349 height 52
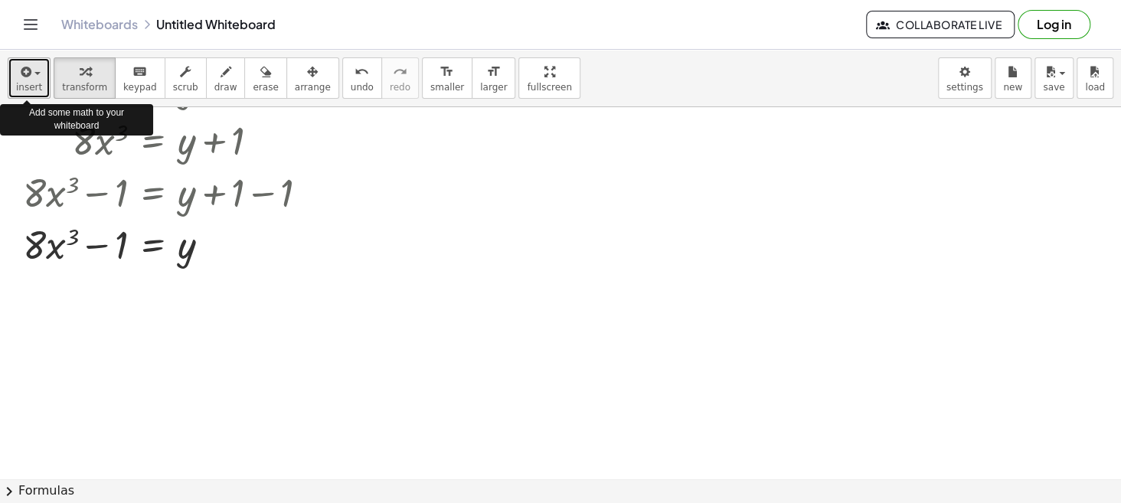
click at [18, 76] on icon "button" at bounding box center [25, 72] width 14 height 18
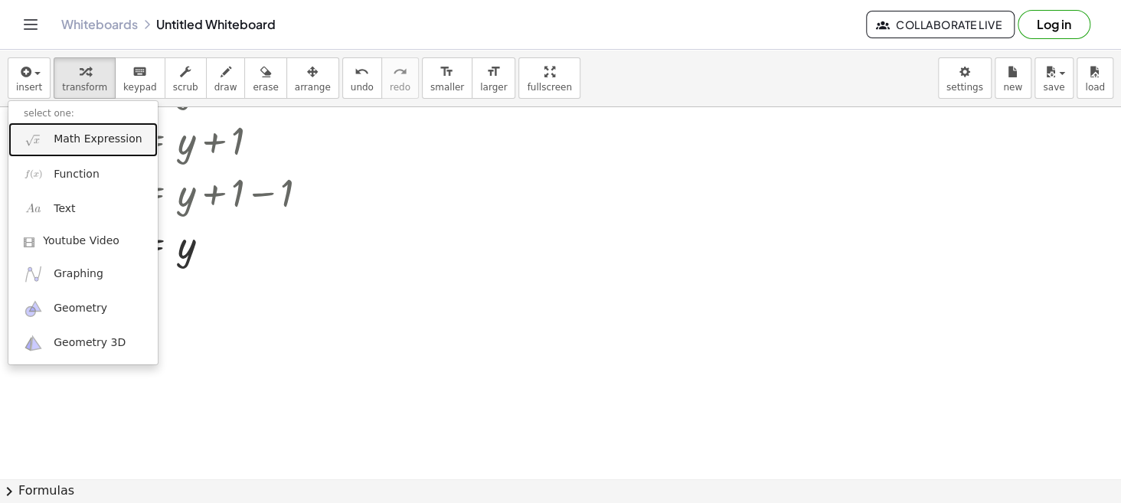
click at [91, 130] on link "Math Expression" at bounding box center [82, 140] width 149 height 34
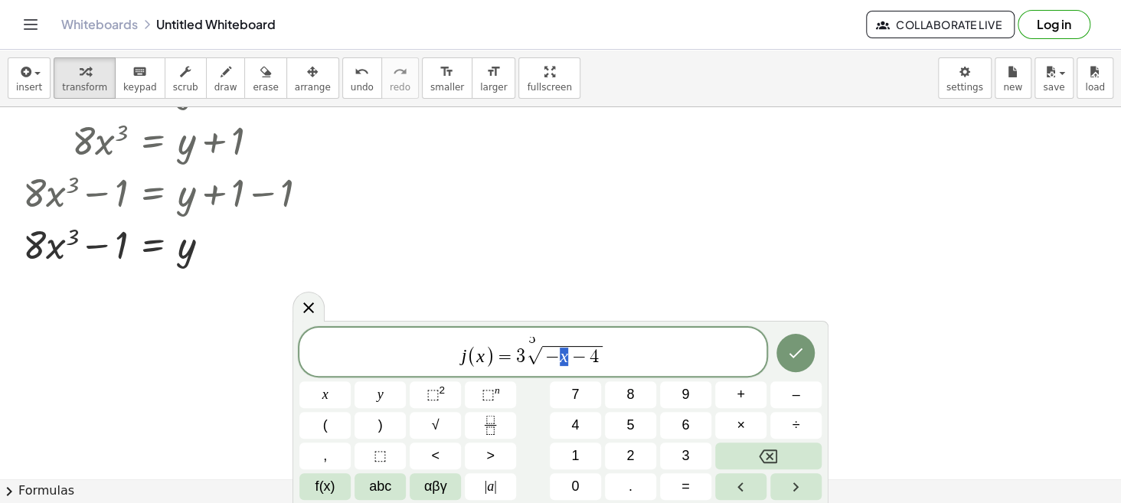
drag, startPoint x: 568, startPoint y: 357, endPoint x: 558, endPoint y: 358, distance: 10.0
click at [558, 358] on span "− x − 4" at bounding box center [572, 356] width 60 height 20
drag, startPoint x: 498, startPoint y: 353, endPoint x: 446, endPoint y: 353, distance: 51.3
click at [446, 353] on span "j ( x ) = 3 5 √ − y − 4" at bounding box center [532, 353] width 467 height 32
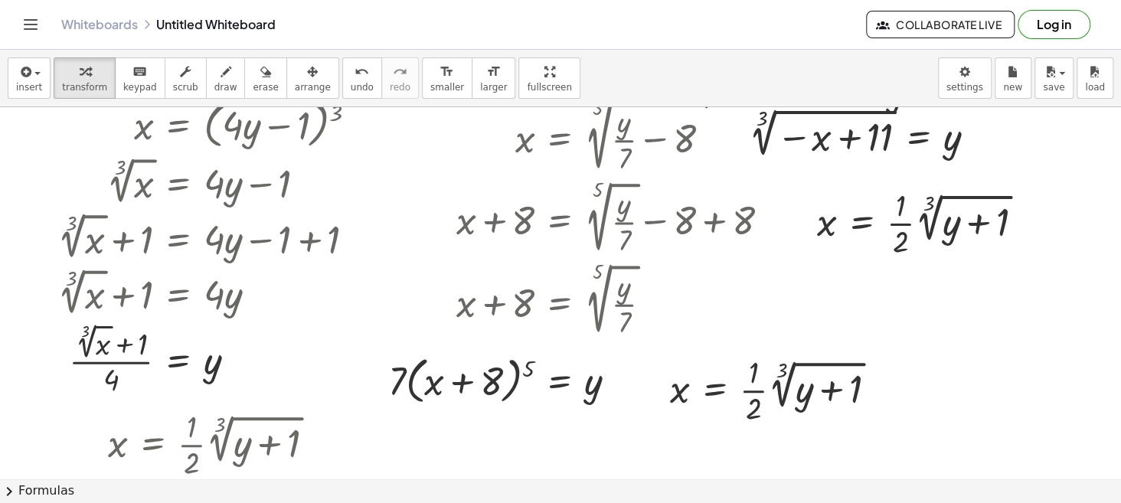
scroll to position [0, 0]
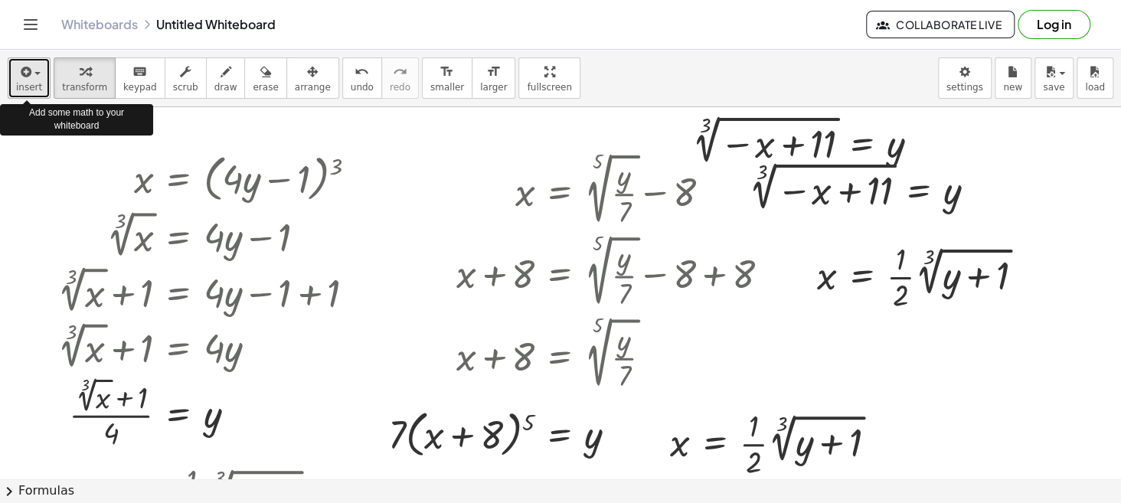
click at [28, 73] on icon "button" at bounding box center [25, 72] width 14 height 18
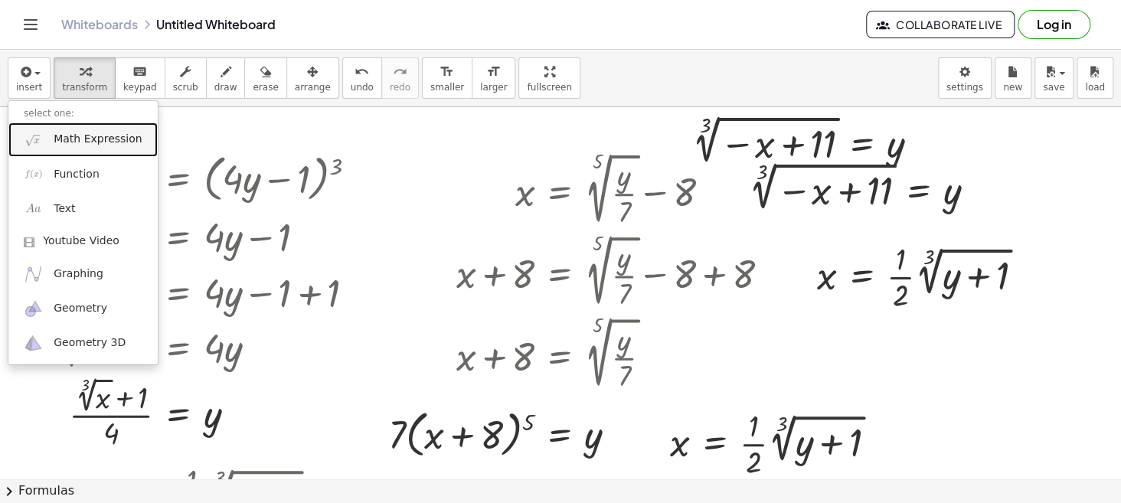
click at [113, 137] on span "Math Expression" at bounding box center [98, 139] width 88 height 15
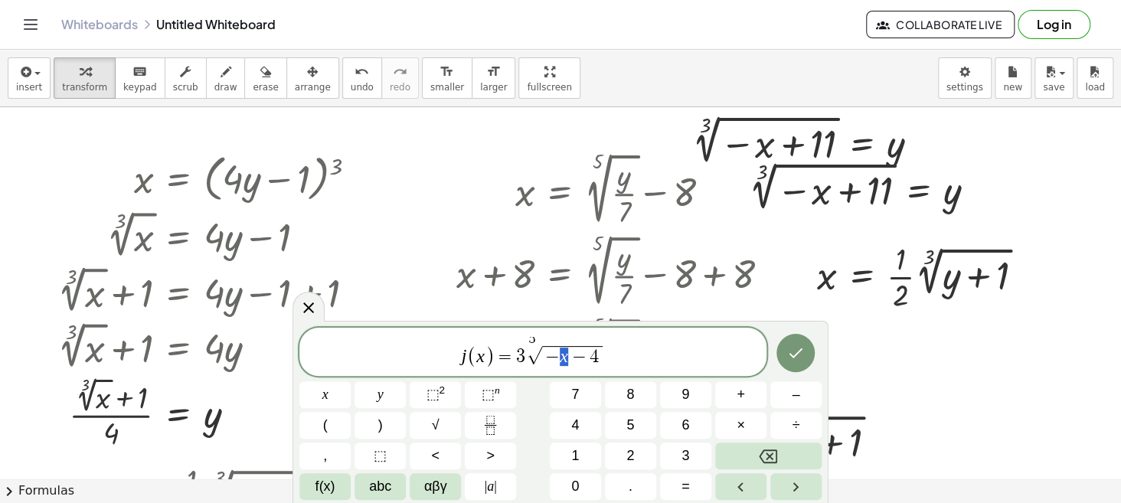
drag, startPoint x: 567, startPoint y: 360, endPoint x: 557, endPoint y: 360, distance: 9.2
click at [557, 360] on span "− x − 4" at bounding box center [572, 356] width 60 height 20
drag, startPoint x: 489, startPoint y: 359, endPoint x: 436, endPoint y: 355, distance: 53.0
click at [788, 355] on icon "Done" at bounding box center [795, 354] width 18 height 18
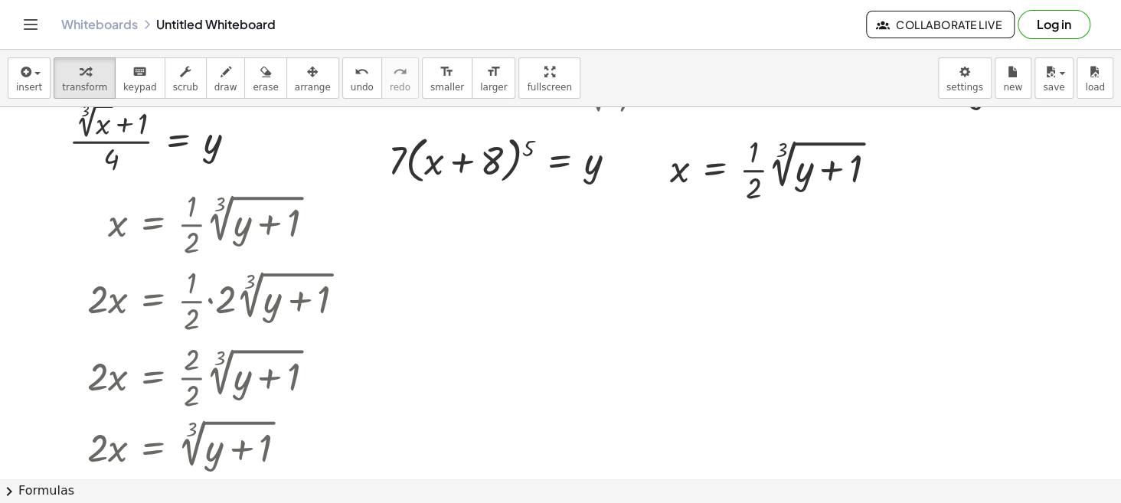
scroll to position [144, 0]
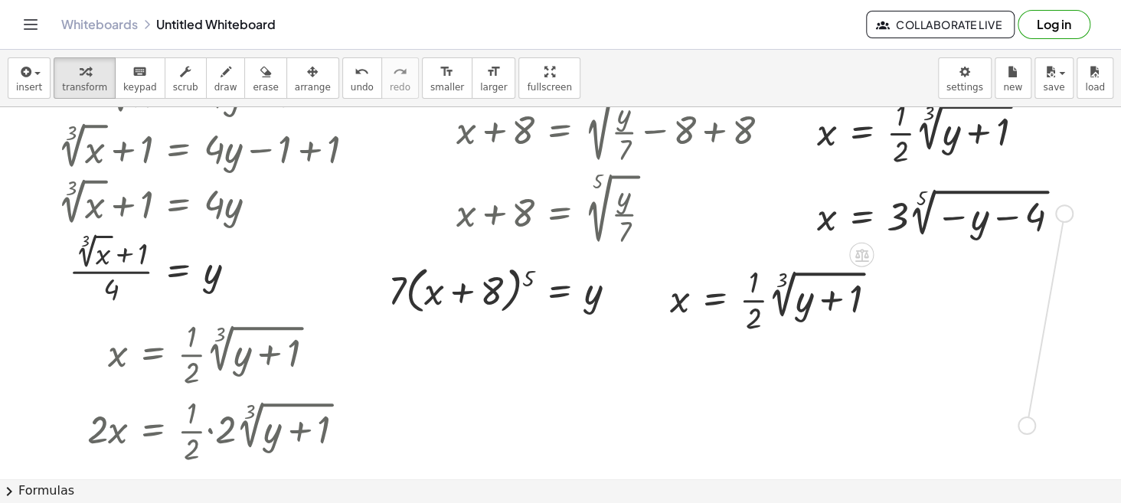
drag, startPoint x: 1066, startPoint y: 208, endPoint x: 1026, endPoint y: 425, distance: 221.1
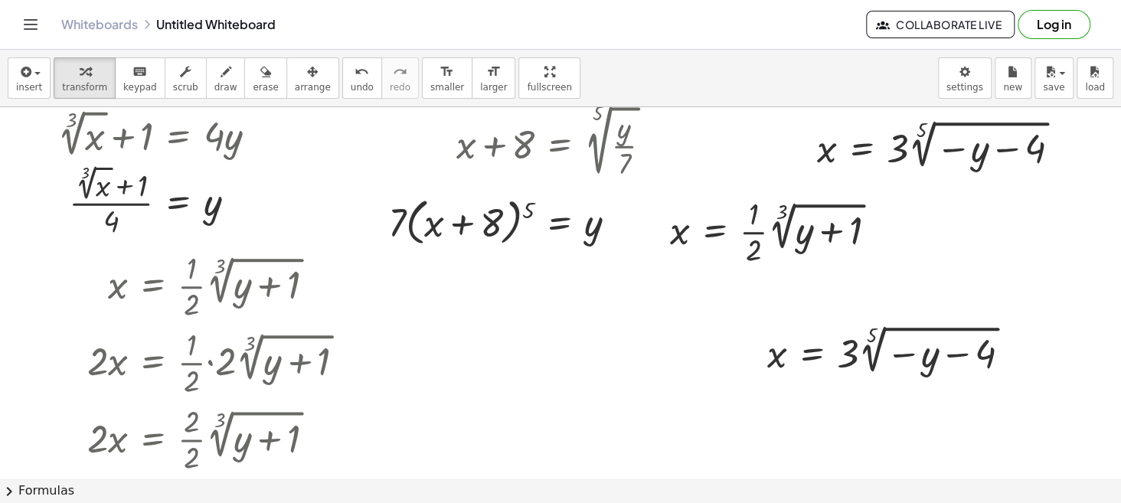
scroll to position [243, 0]
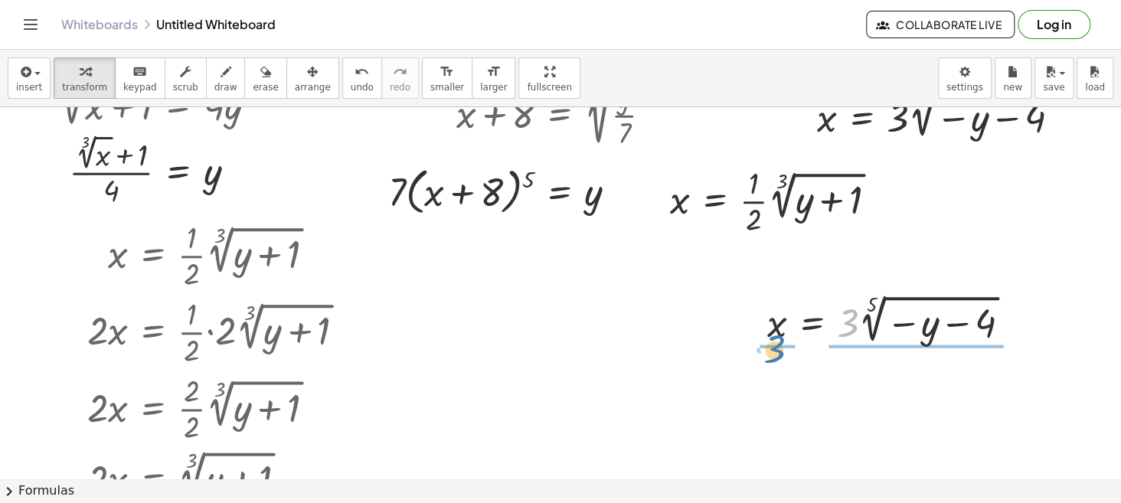
drag, startPoint x: 848, startPoint y: 327, endPoint x: 774, endPoint y: 353, distance: 78.0
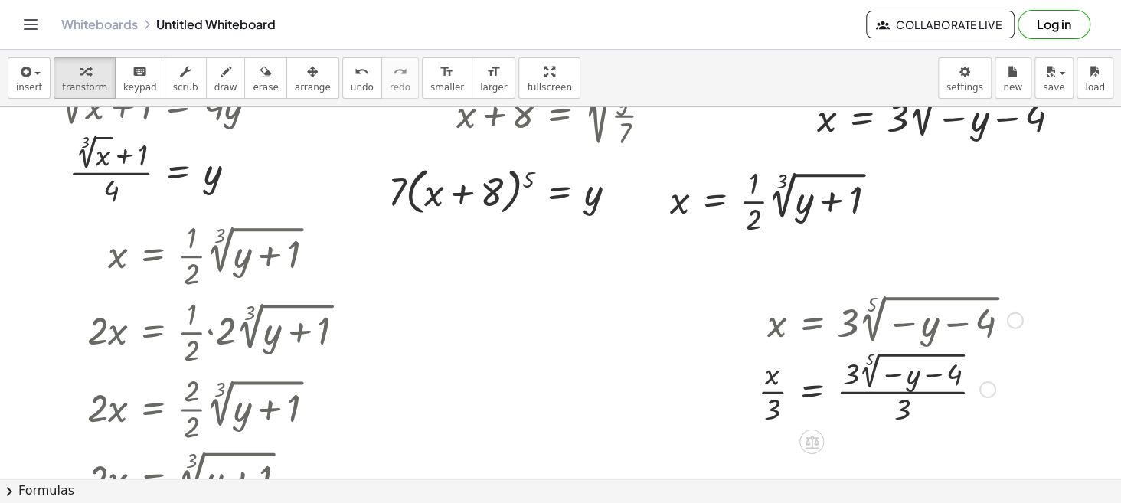
click at [901, 390] on div at bounding box center [890, 388] width 280 height 80
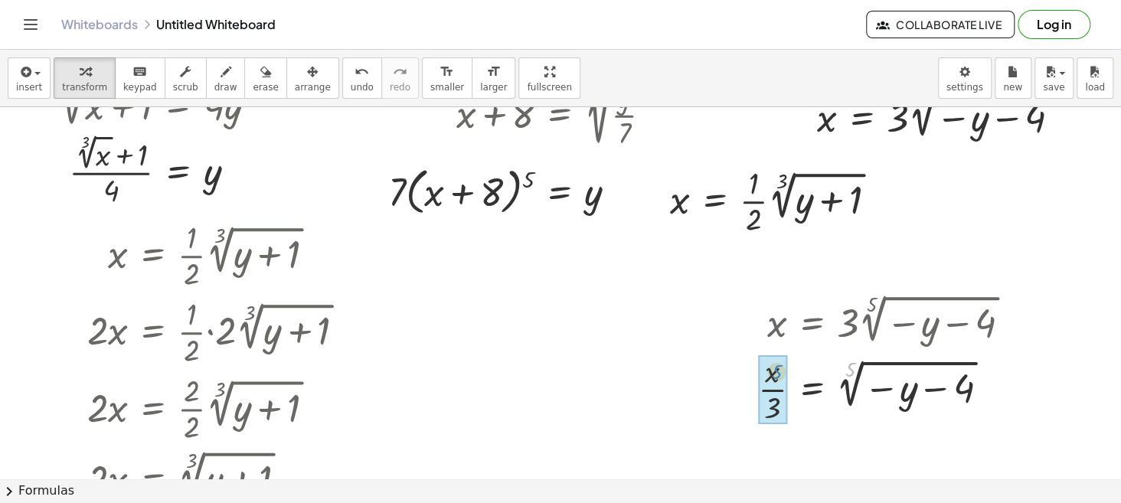
drag, startPoint x: 847, startPoint y: 365, endPoint x: 775, endPoint y: 368, distance: 72.0
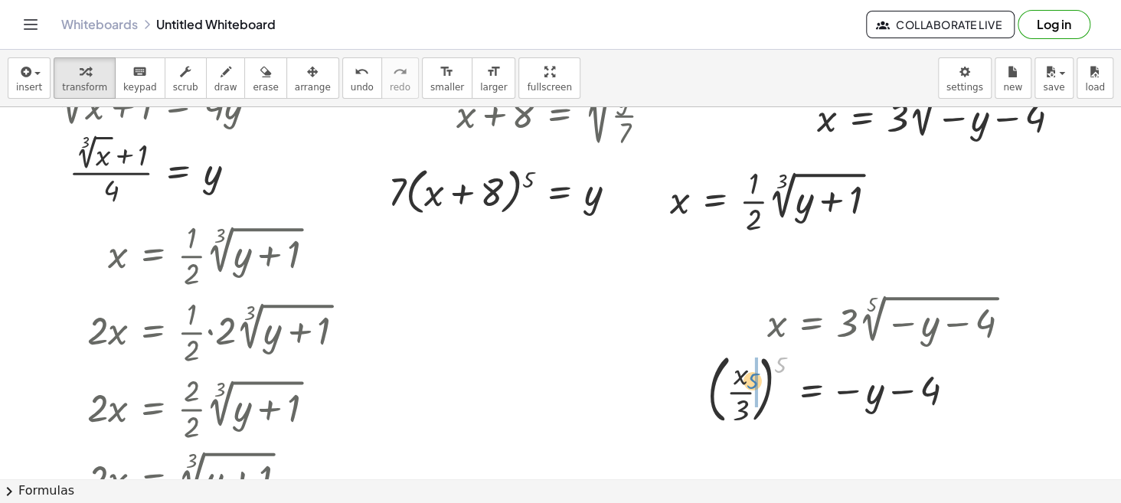
drag, startPoint x: 779, startPoint y: 361, endPoint x: 750, endPoint y: 378, distance: 33.0
click at [750, 378] on div at bounding box center [865, 388] width 330 height 83
click at [776, 398] on div at bounding box center [885, 387] width 289 height 77
drag, startPoint x: 923, startPoint y: 390, endPoint x: 793, endPoint y: 390, distance: 130.2
click at [793, 390] on div at bounding box center [875, 387] width 312 height 77
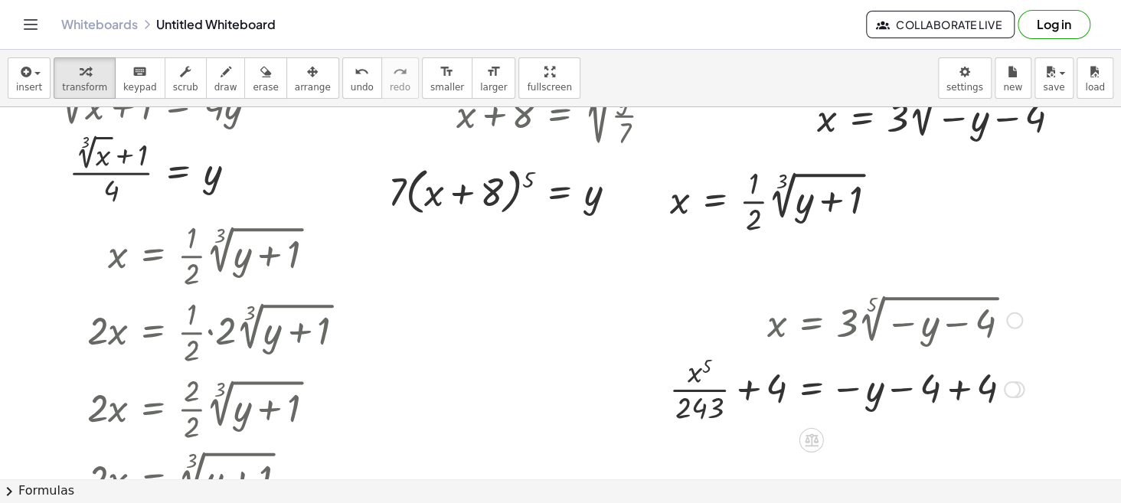
click at [959, 384] on div at bounding box center [847, 387] width 370 height 77
drag, startPoint x: 842, startPoint y: 392, endPoint x: 668, endPoint y: 394, distance: 174.6
click at [668, 394] on div "x = · 3 · 5 √ ( − y − 4 ) · x · 3 = · 3 · 5 √ ( − y − 4 ) · 3 · x · 3 = 5 √ ( −…" at bounding box center [839, 358] width 387 height 144
